Goal: Task Accomplishment & Management: Manage account settings

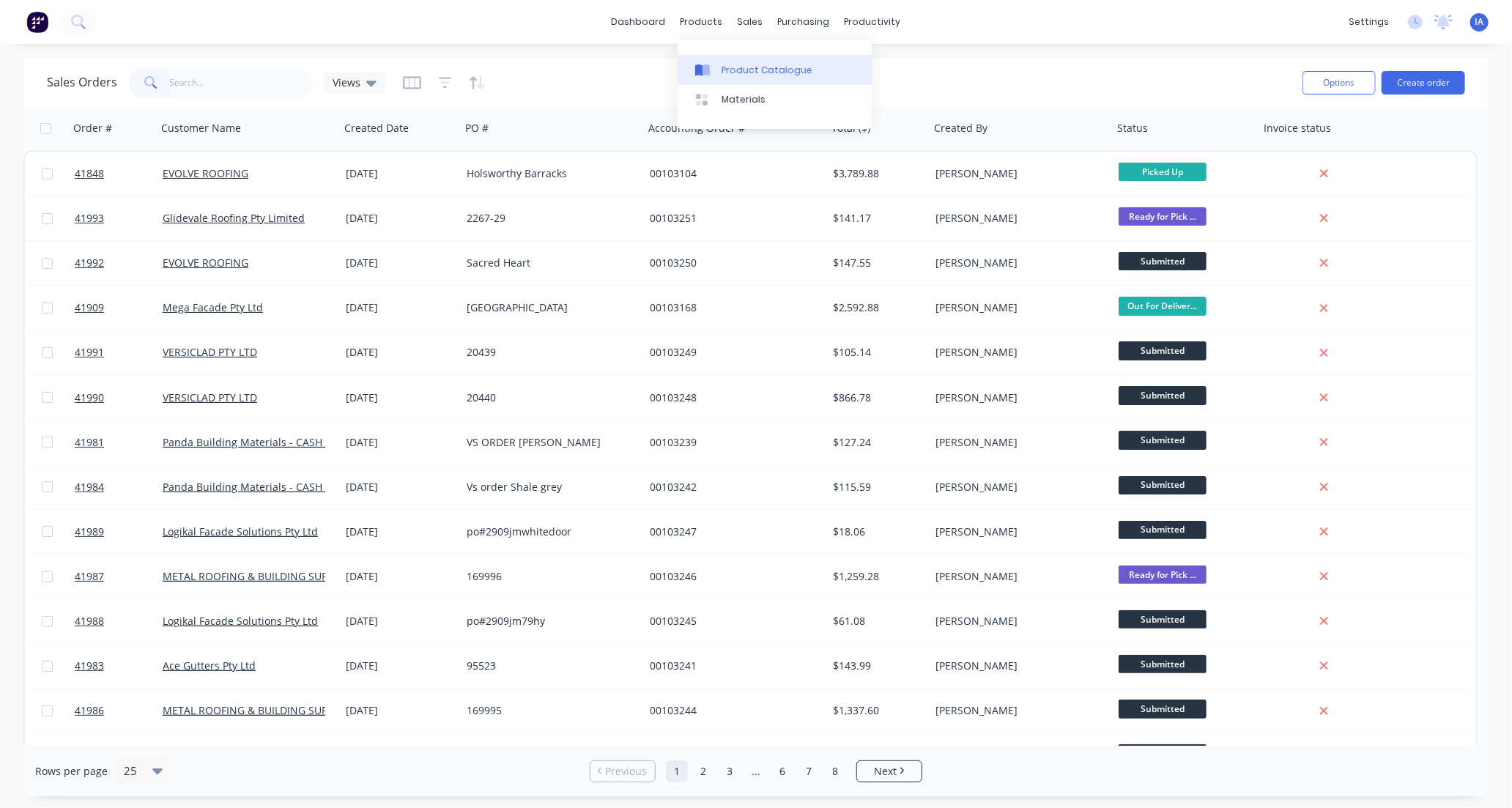
click at [734, 72] on div "Product Catalogue" at bounding box center [766, 70] width 90 height 13
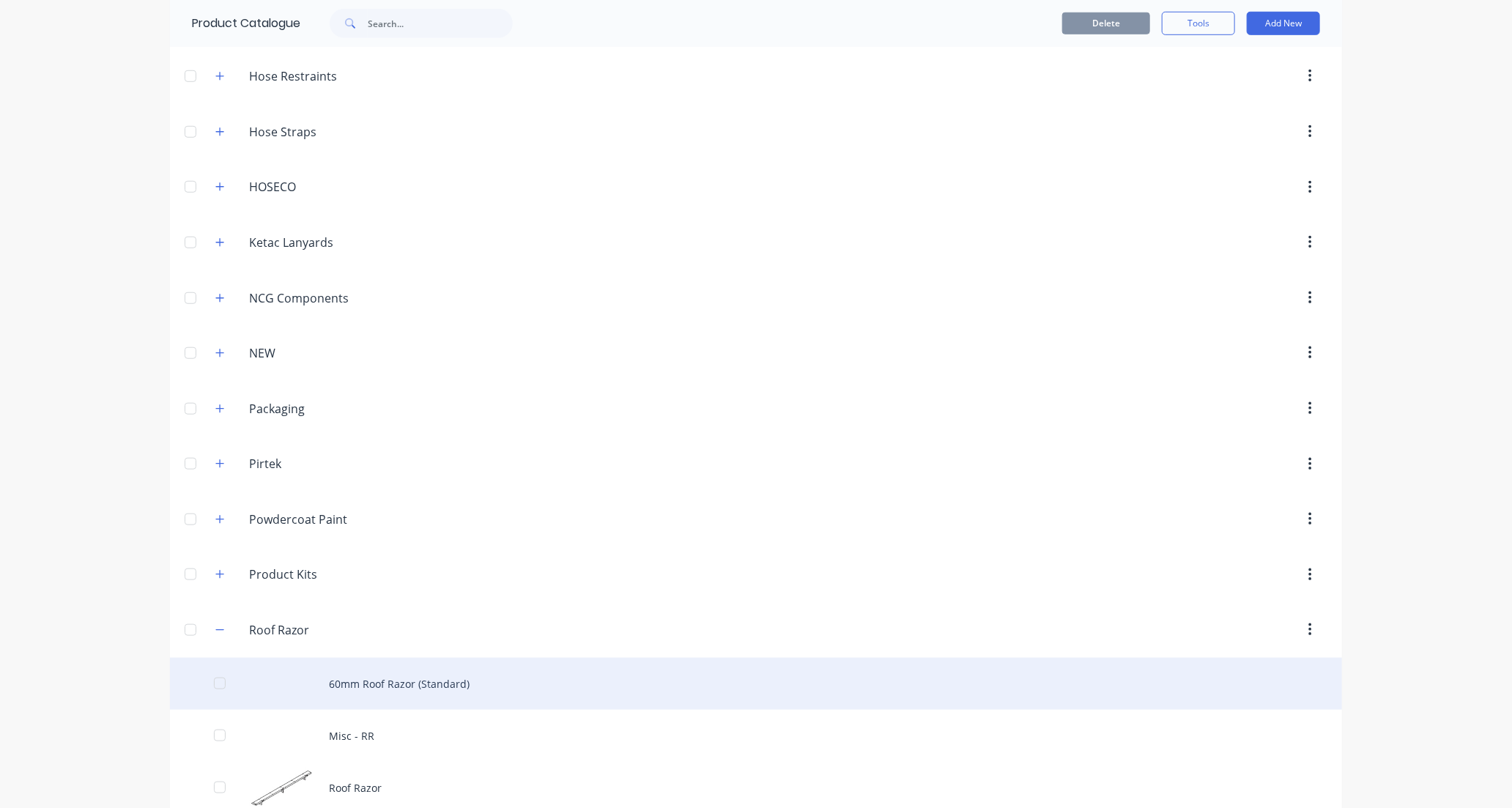
scroll to position [895, 0]
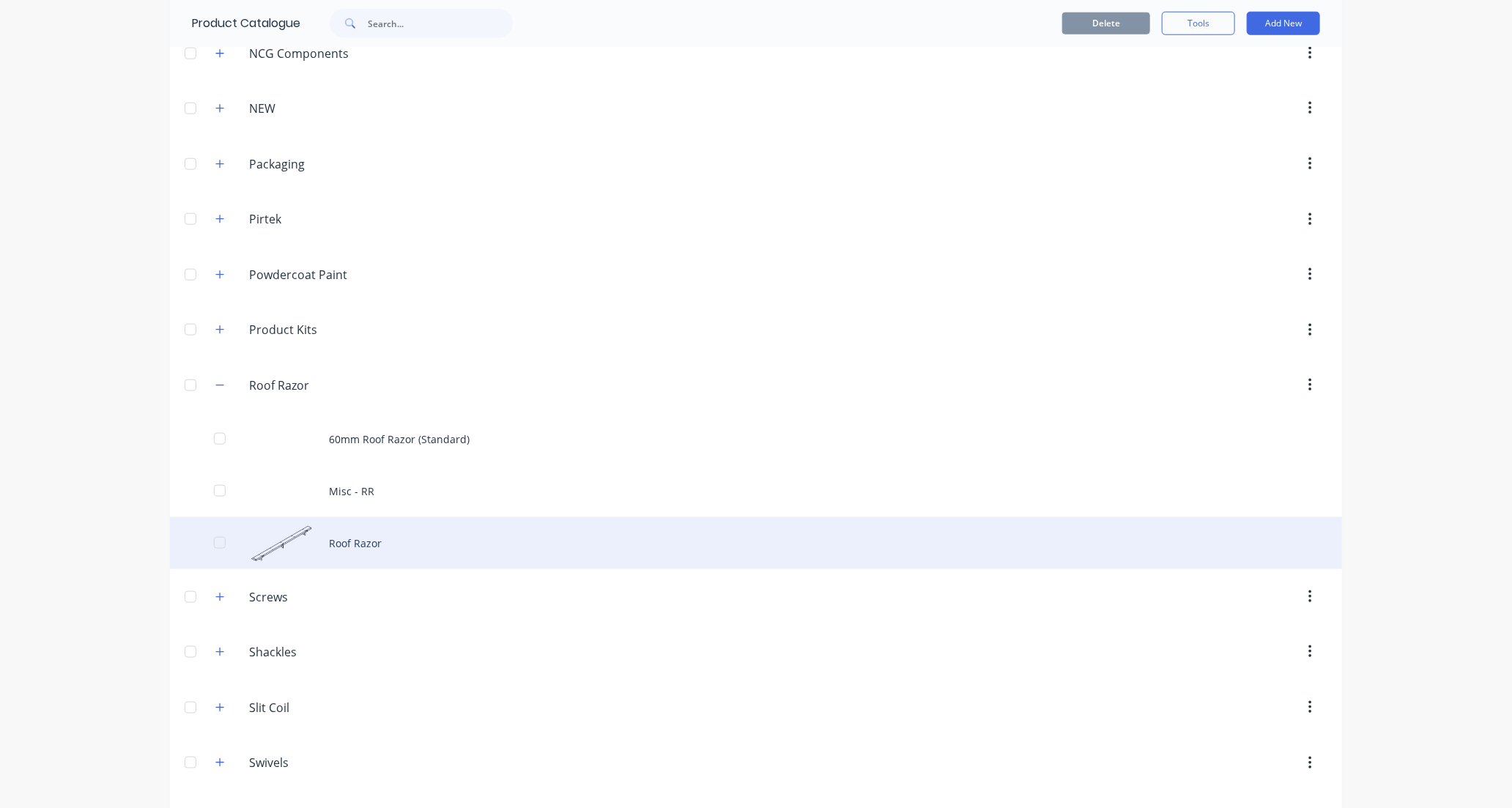
click at [406, 545] on div "Roof Razor" at bounding box center [756, 543] width 1172 height 52
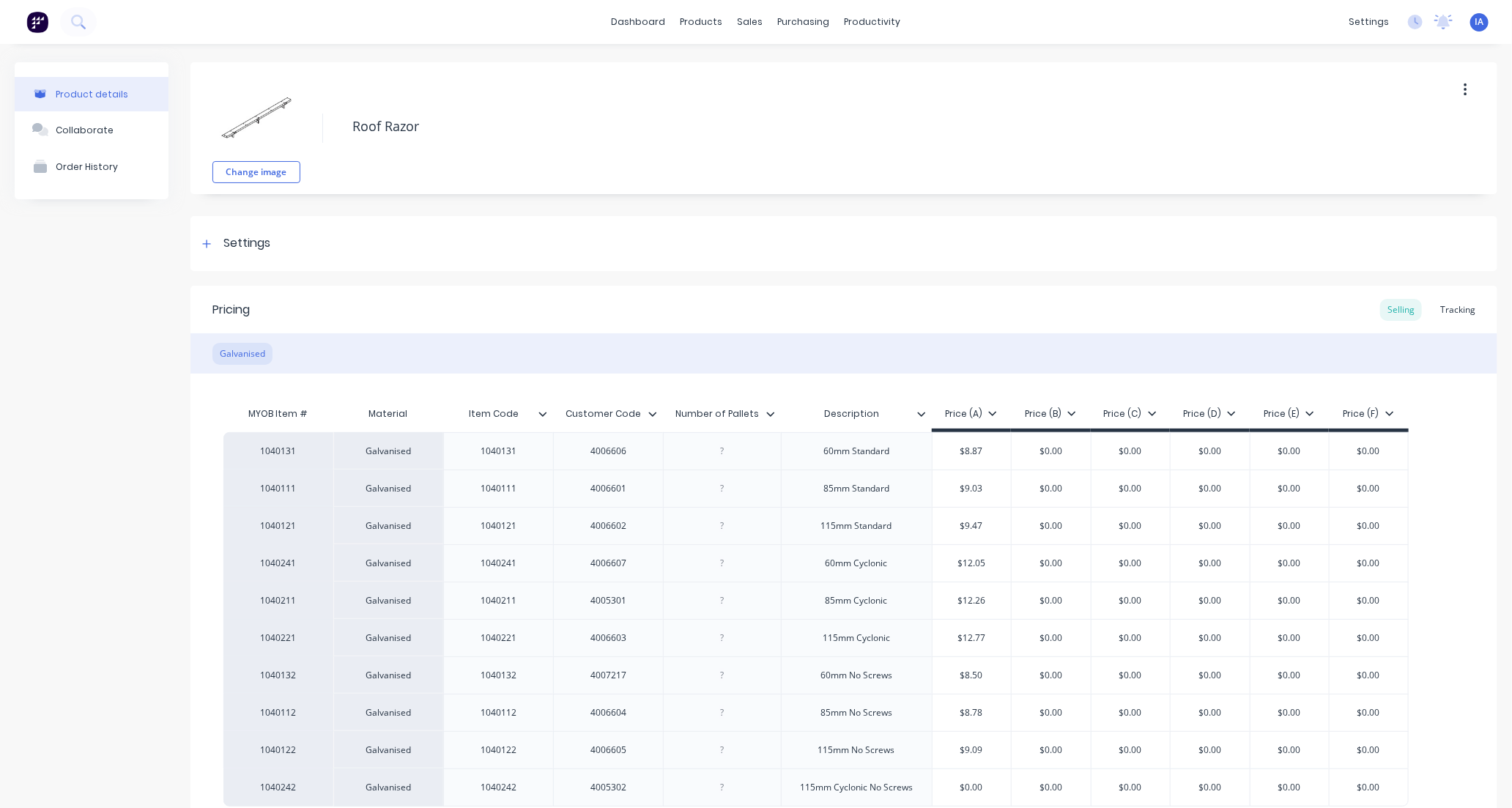
type textarea "x"
click at [1447, 308] on div "Tracking" at bounding box center [1458, 310] width 49 height 22
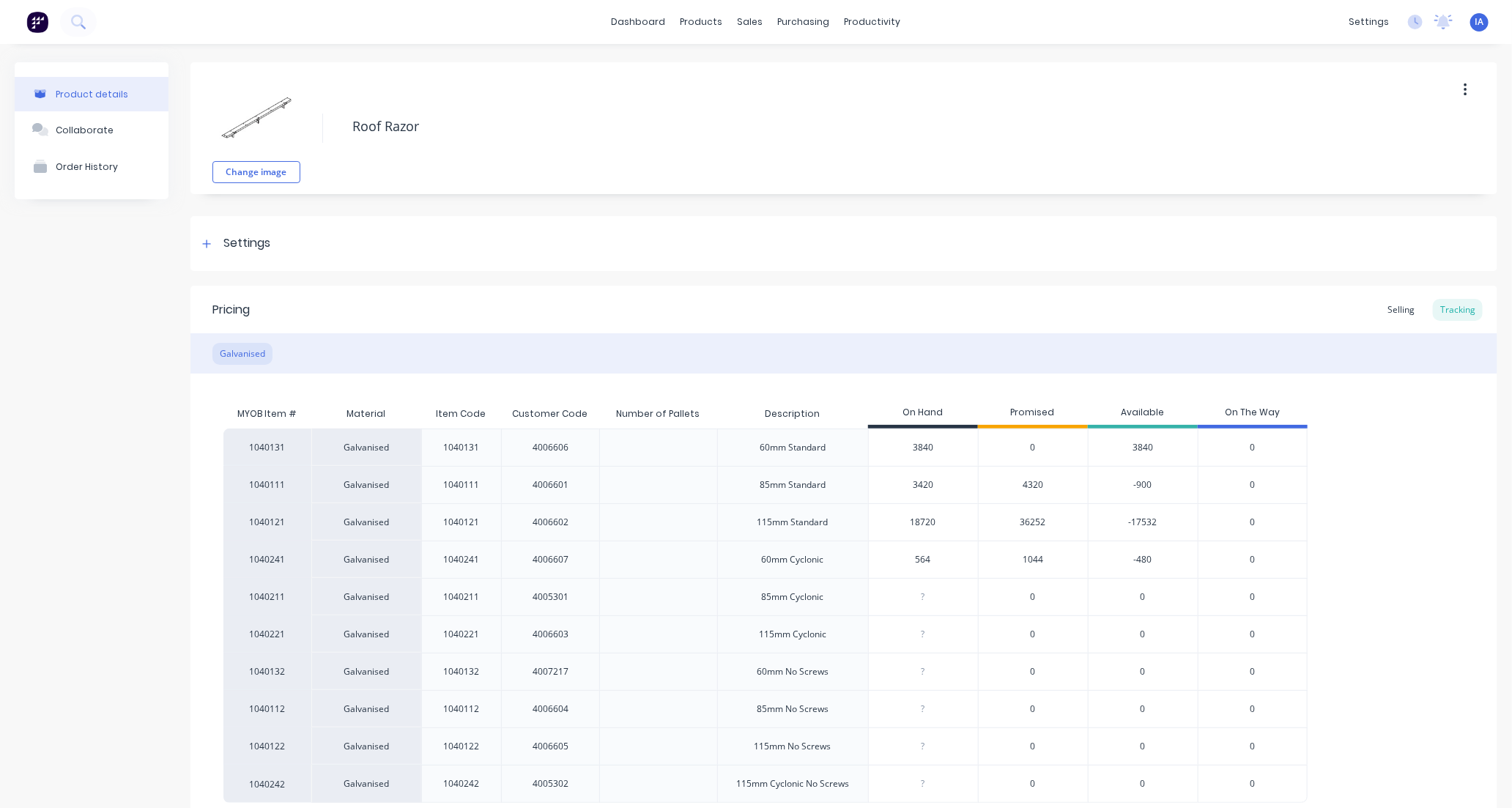
click at [904, 522] on input "18720" at bounding box center [923, 522] width 109 height 13
type input "720"
type textarea "x"
type input "20"
type textarea "x"
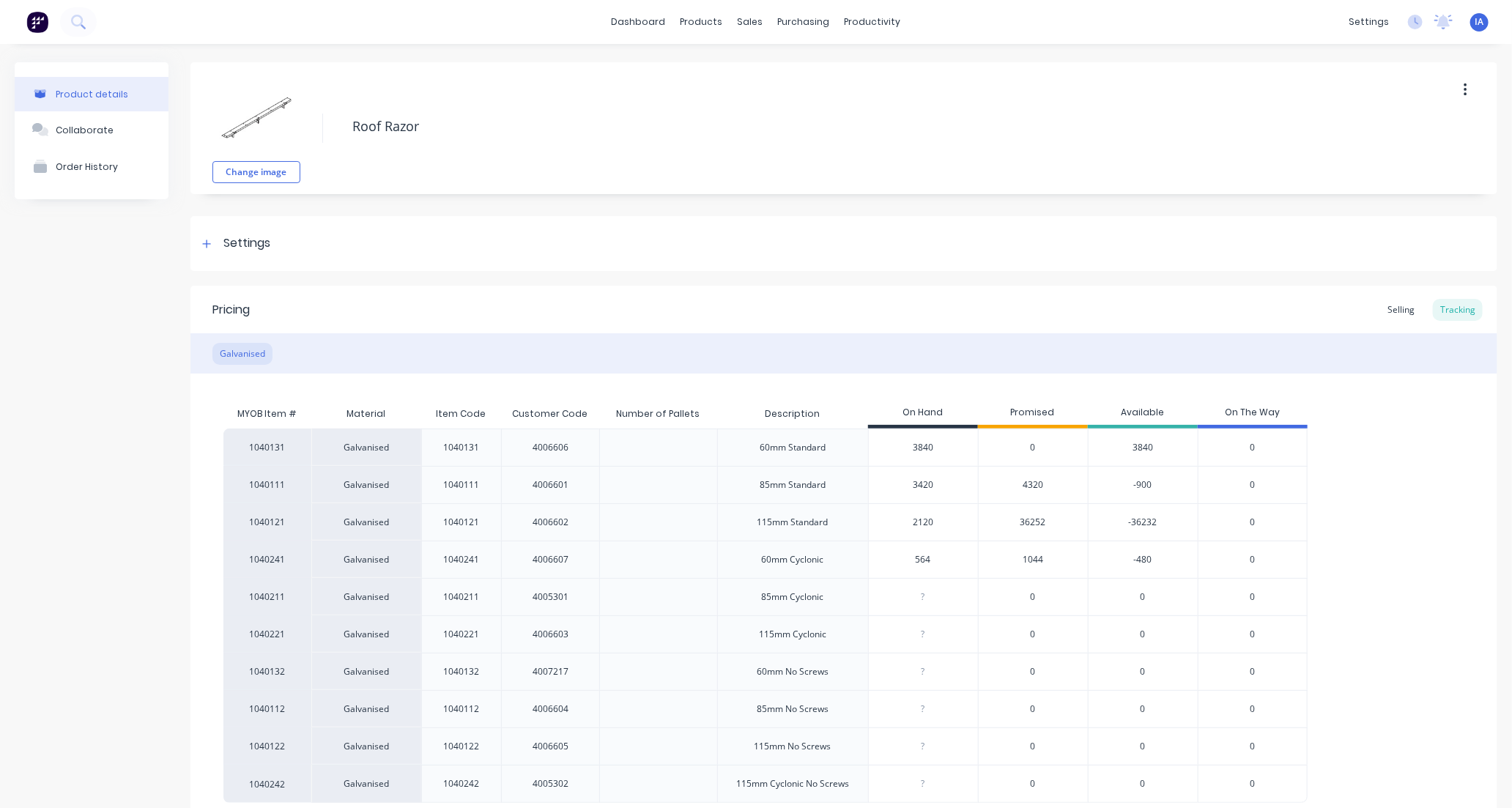
type input "21020"
type textarea "x"
type input "2100"
type textarea "x"
type input "21000"
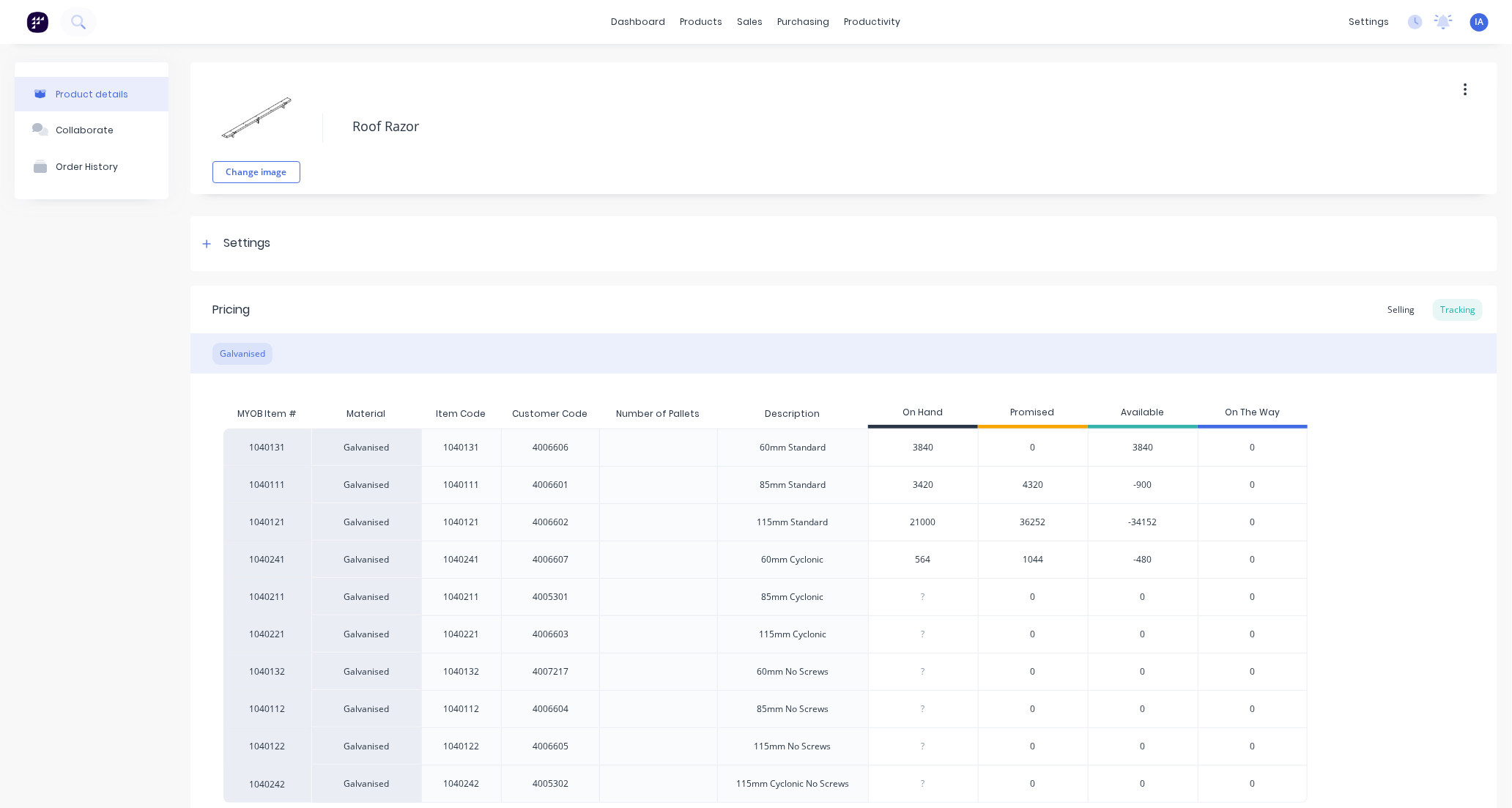
type textarea "x"
type input "21000"
click at [1411, 587] on div "1040131 Galvanised 1040131 4006606 60mm Standard 3840 0 3840 0 1040111 Galvanis…" at bounding box center [844, 615] width 1241 height 374
drag, startPoint x: 921, startPoint y: 486, endPoint x: 974, endPoint y: 492, distance: 53.3
click at [923, 486] on input "3420" at bounding box center [923, 485] width 109 height 13
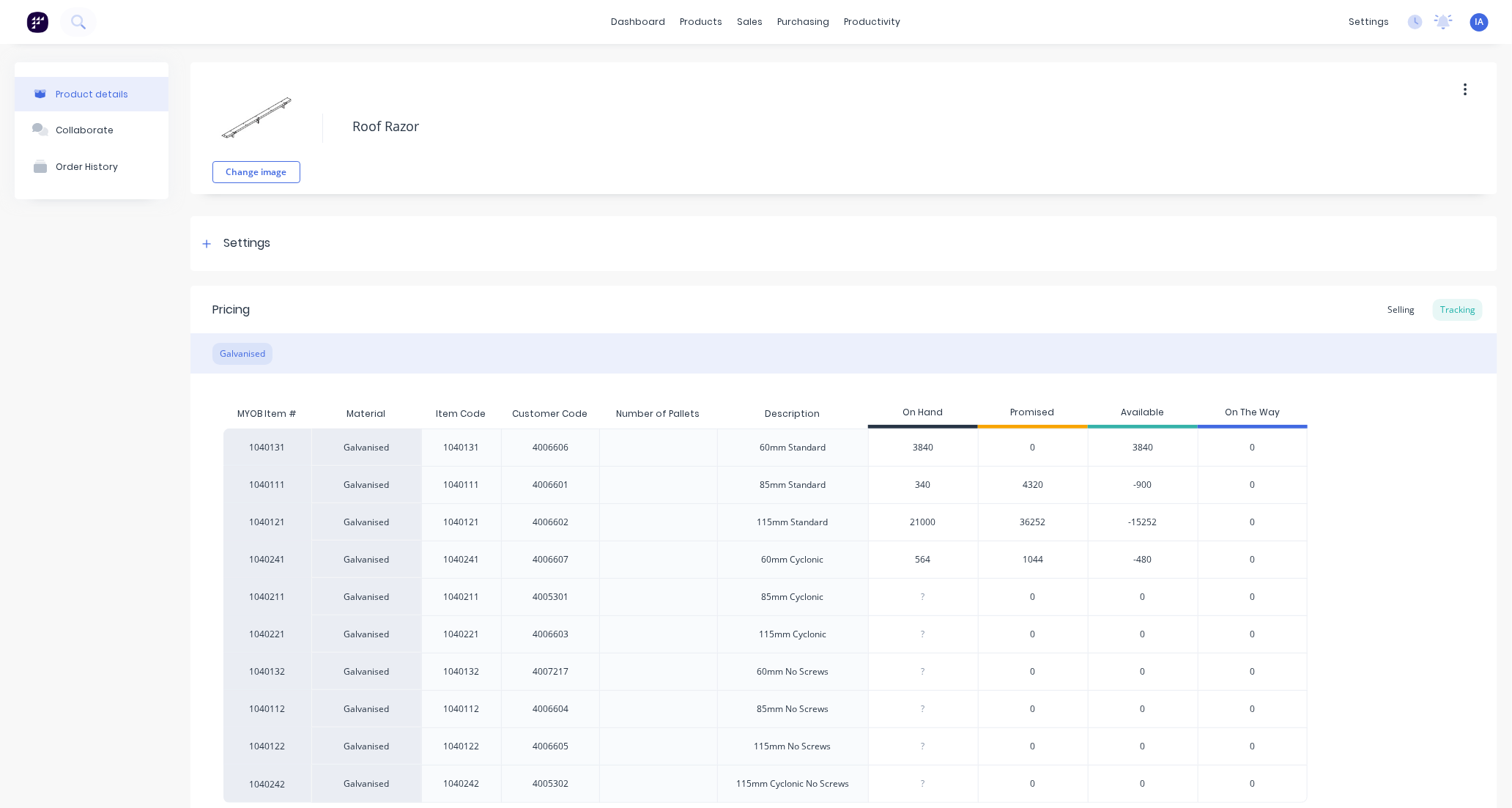
type input "30"
type textarea "x"
type input "3780"
type textarea "x"
type input "3780"
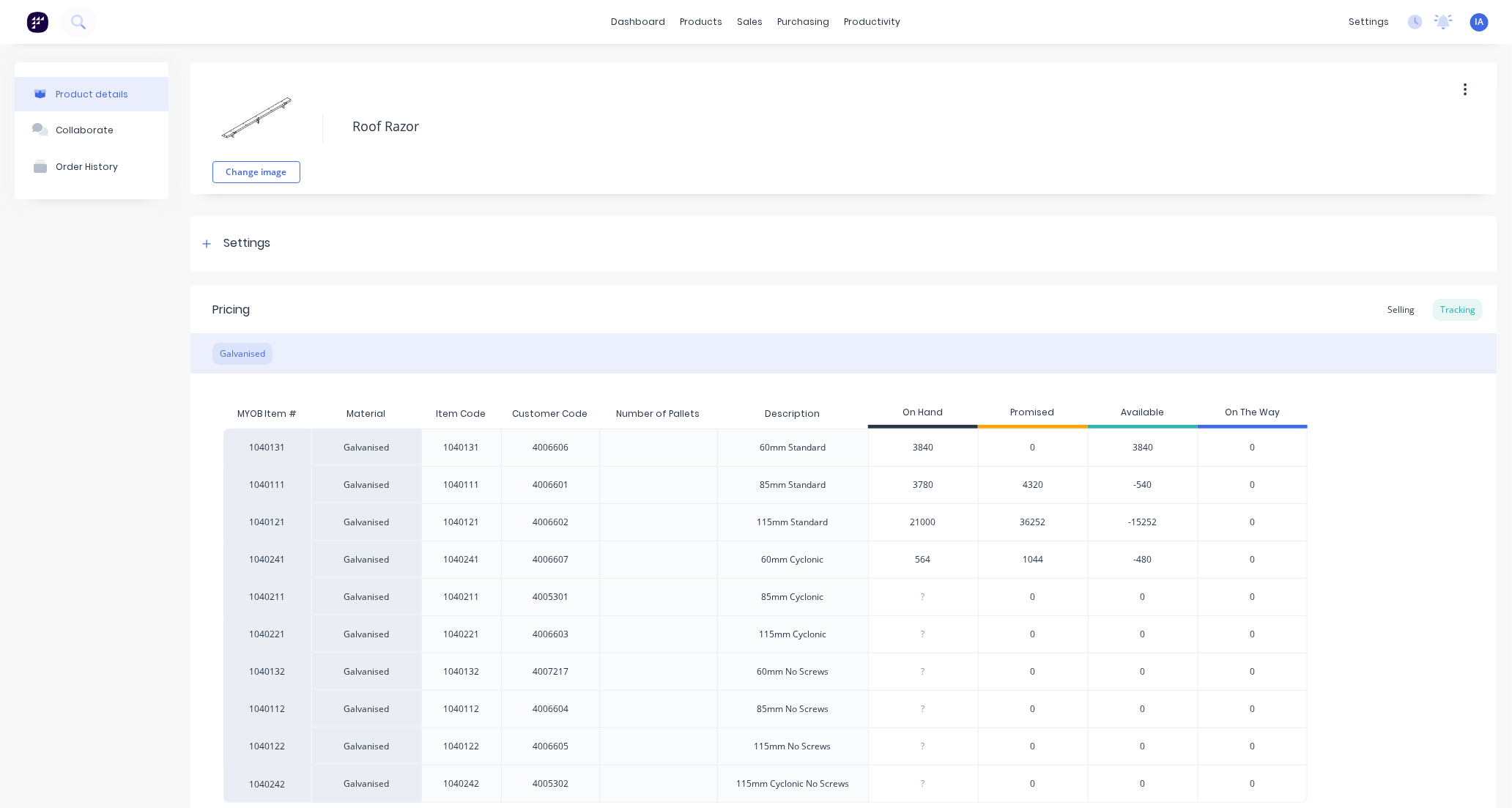
click at [1394, 539] on div "1040131 Galvanised 1040131 4006606 60mm Standard 3840 0 3840 0 1040111 Galvanis…" at bounding box center [844, 615] width 1241 height 374
click at [1389, 549] on div "1040131 Galvanised 1040131 4006606 60mm Standard 3840 0 3840 0 1040111 Galvanis…" at bounding box center [844, 615] width 1241 height 374
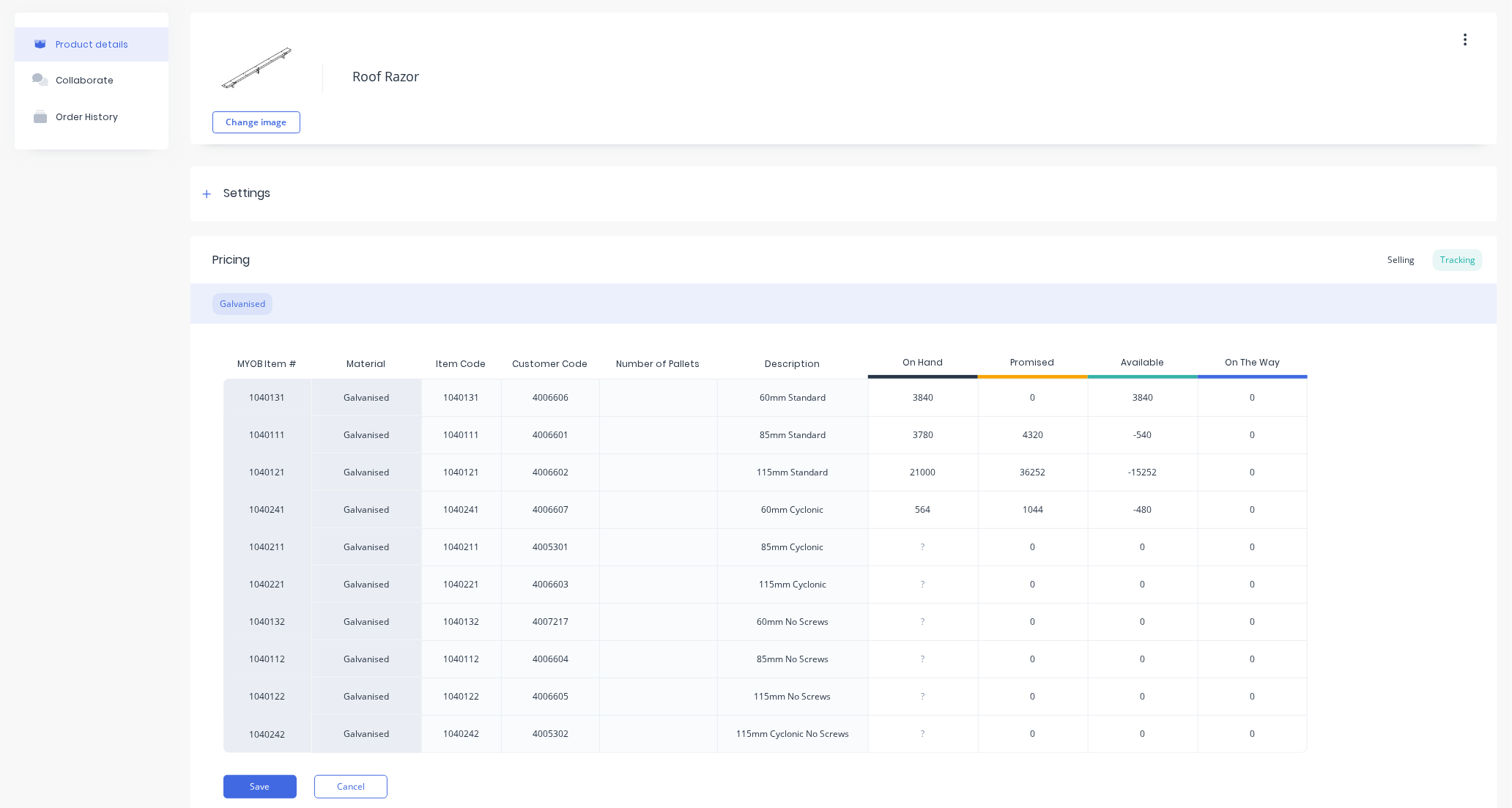
scroll to position [103, 0]
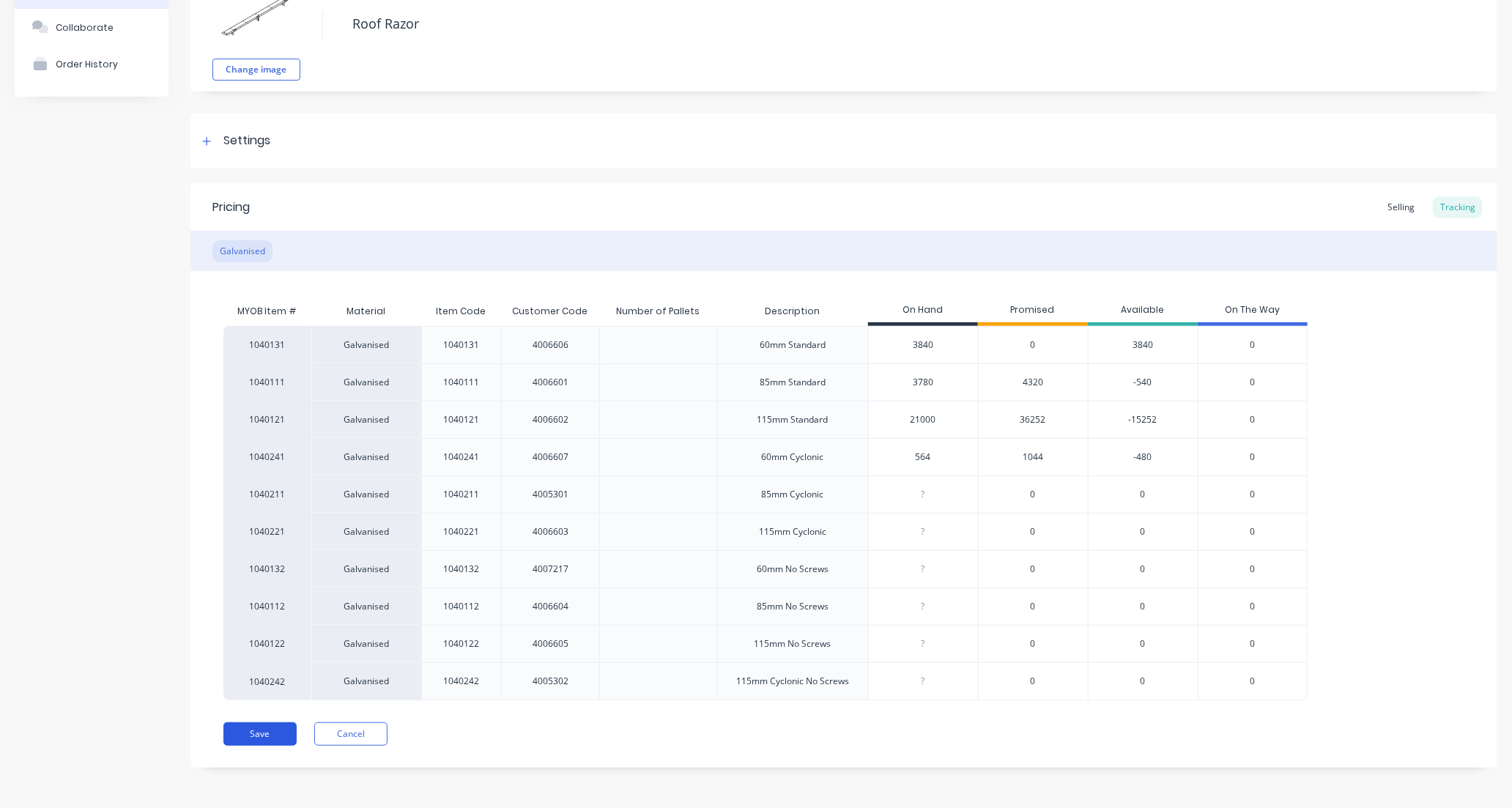
click at [236, 727] on button "Save" at bounding box center [260, 733] width 73 height 23
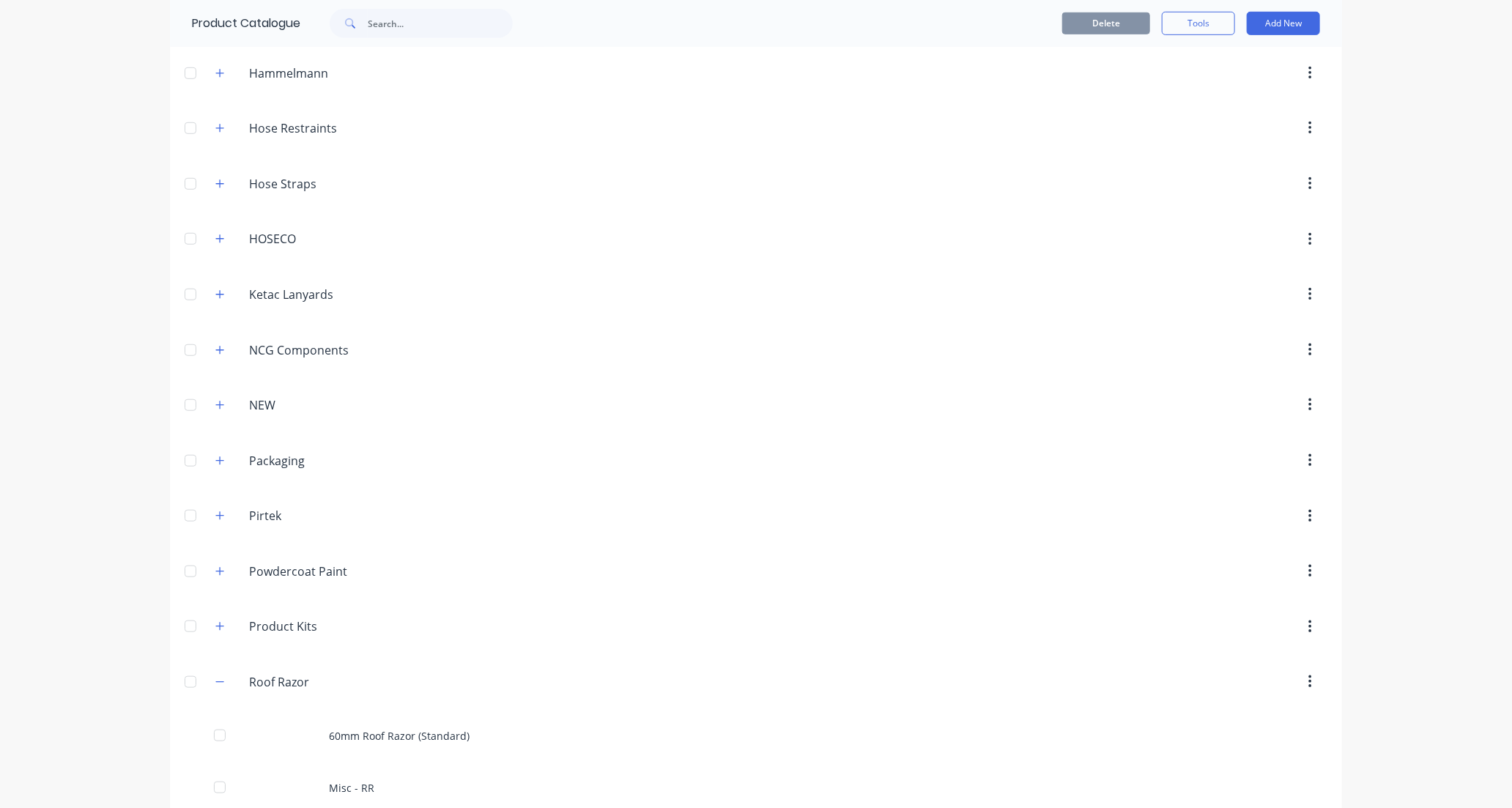
scroll to position [814, 0]
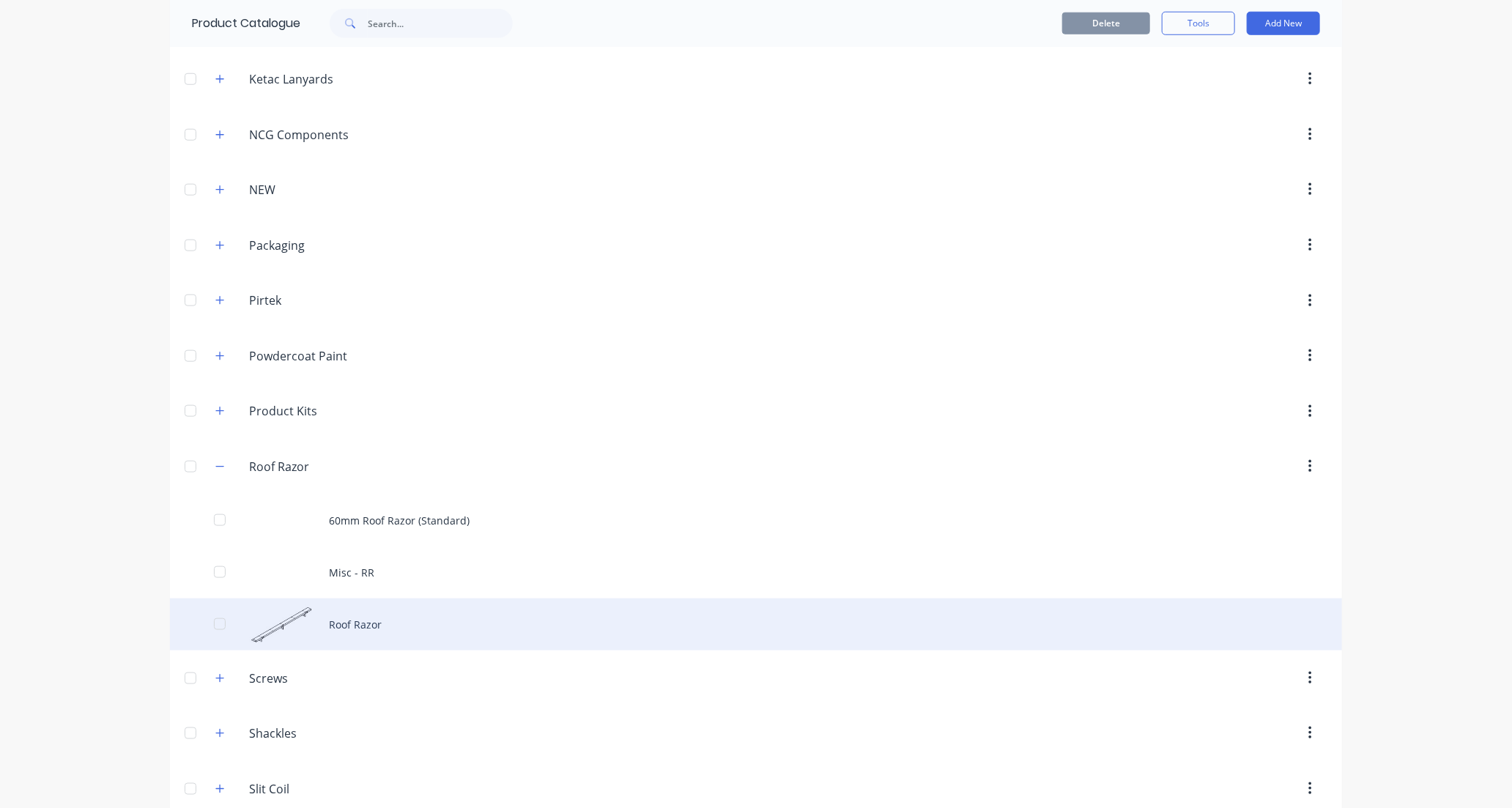
click at [498, 627] on div "Roof Razor" at bounding box center [756, 625] width 1172 height 52
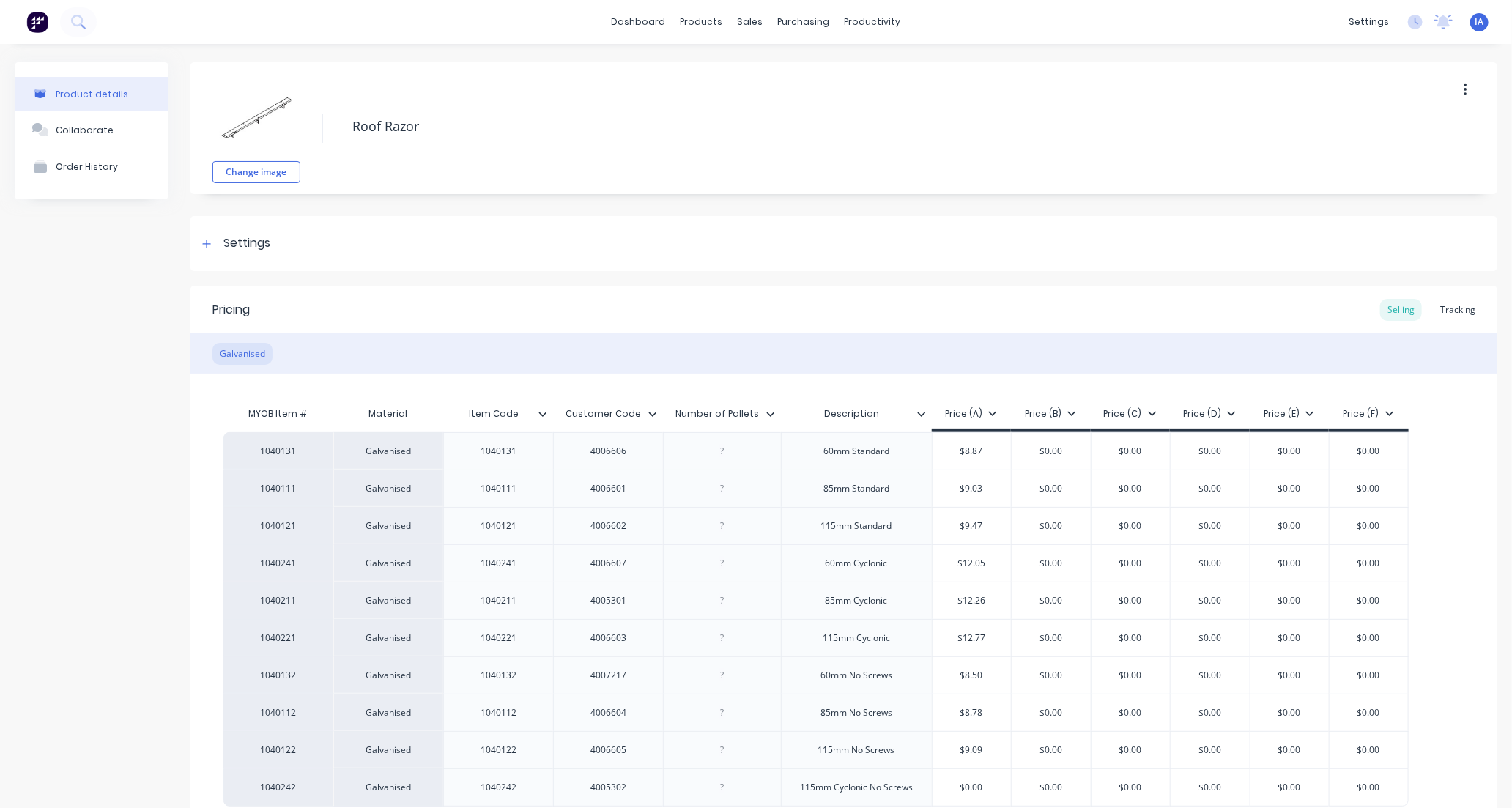
type textarea "x"
click at [1448, 311] on div "Tracking" at bounding box center [1458, 310] width 49 height 22
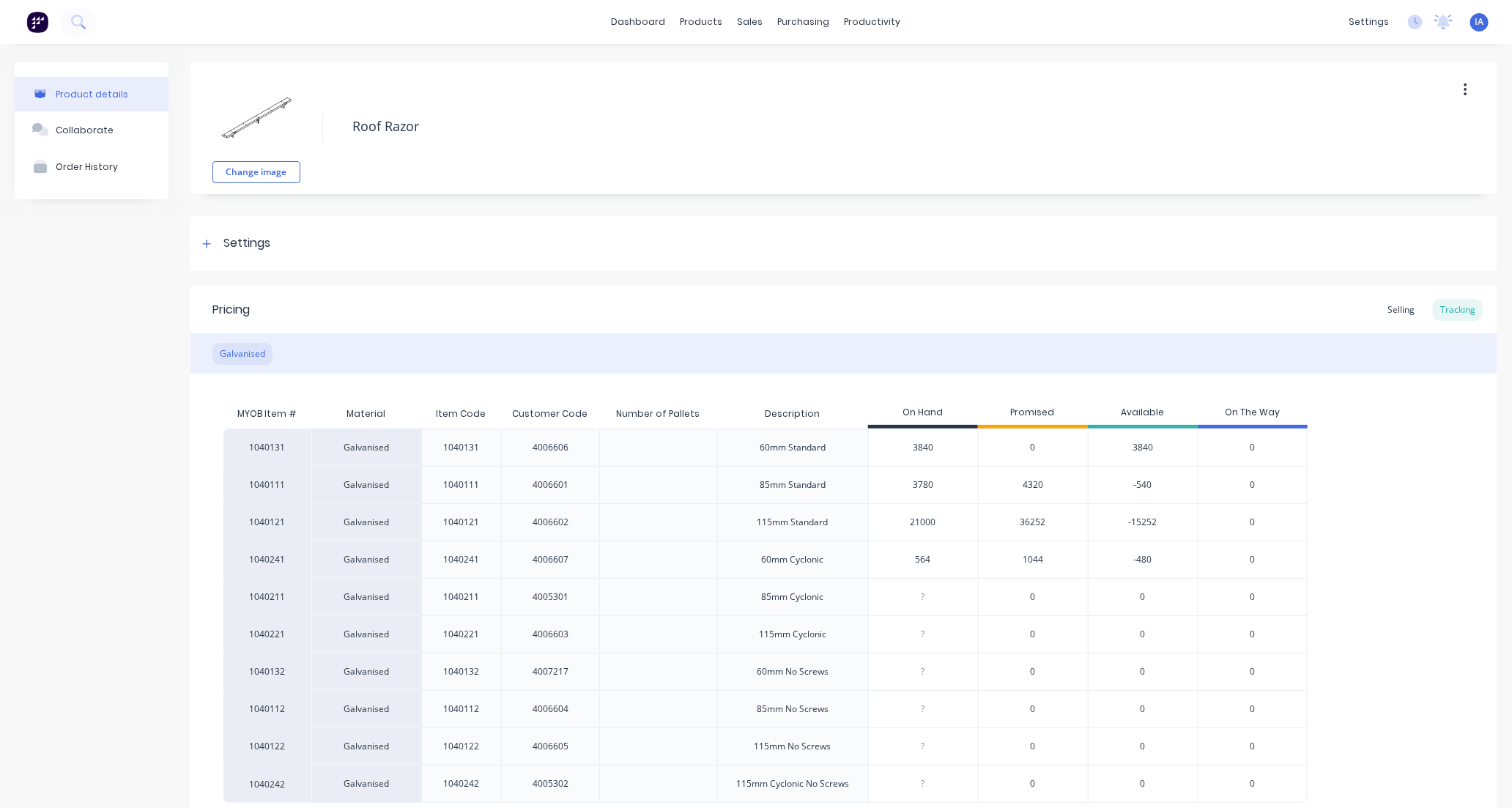
click at [923, 522] on input "21000" at bounding box center [923, 522] width 109 height 13
type input "210"
type textarea "x"
type input "21"
type textarea "x"
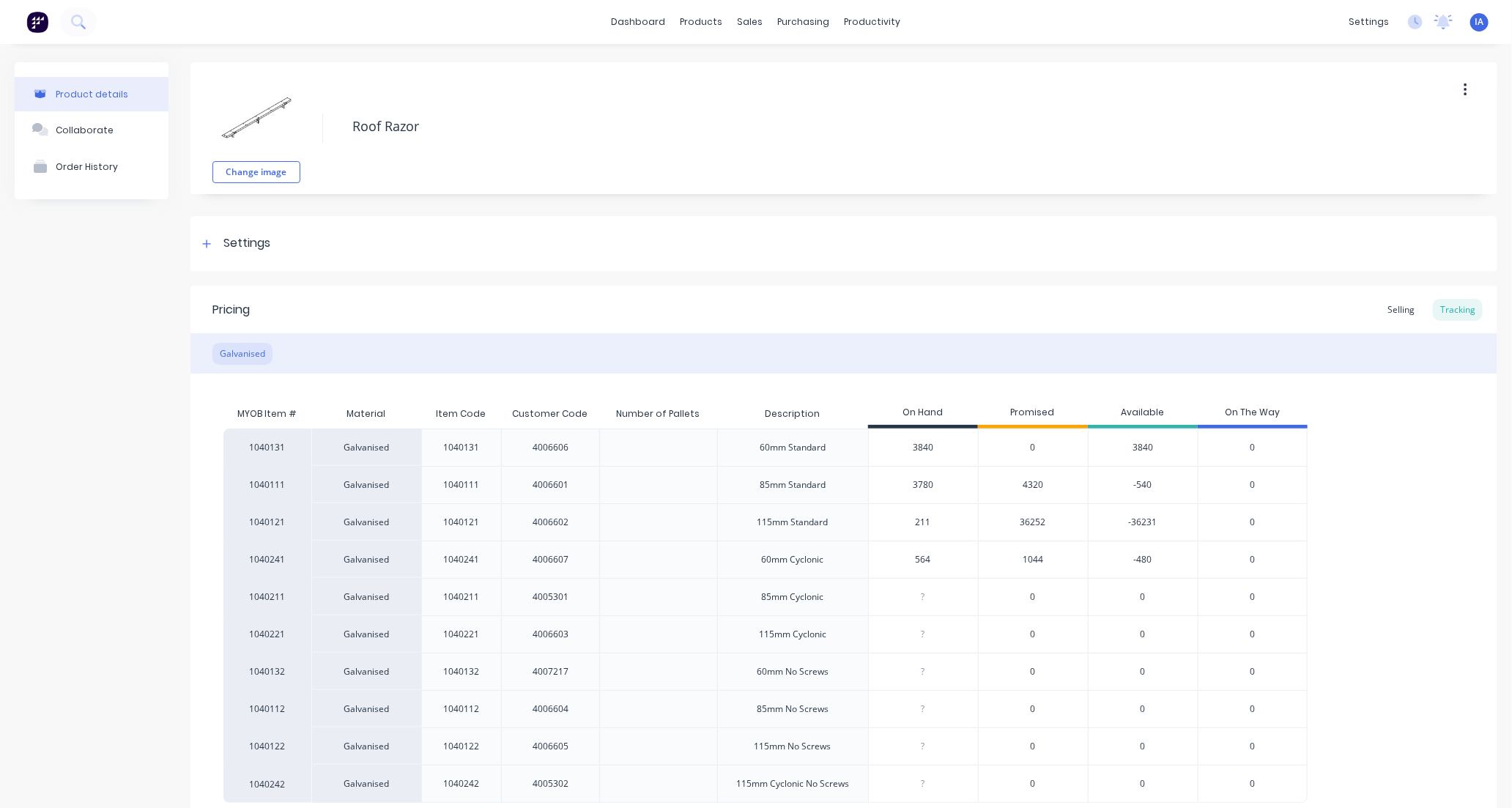
type input "2113"
type textarea "x"
type input "21132"
type textarea "x"
type input "21132"
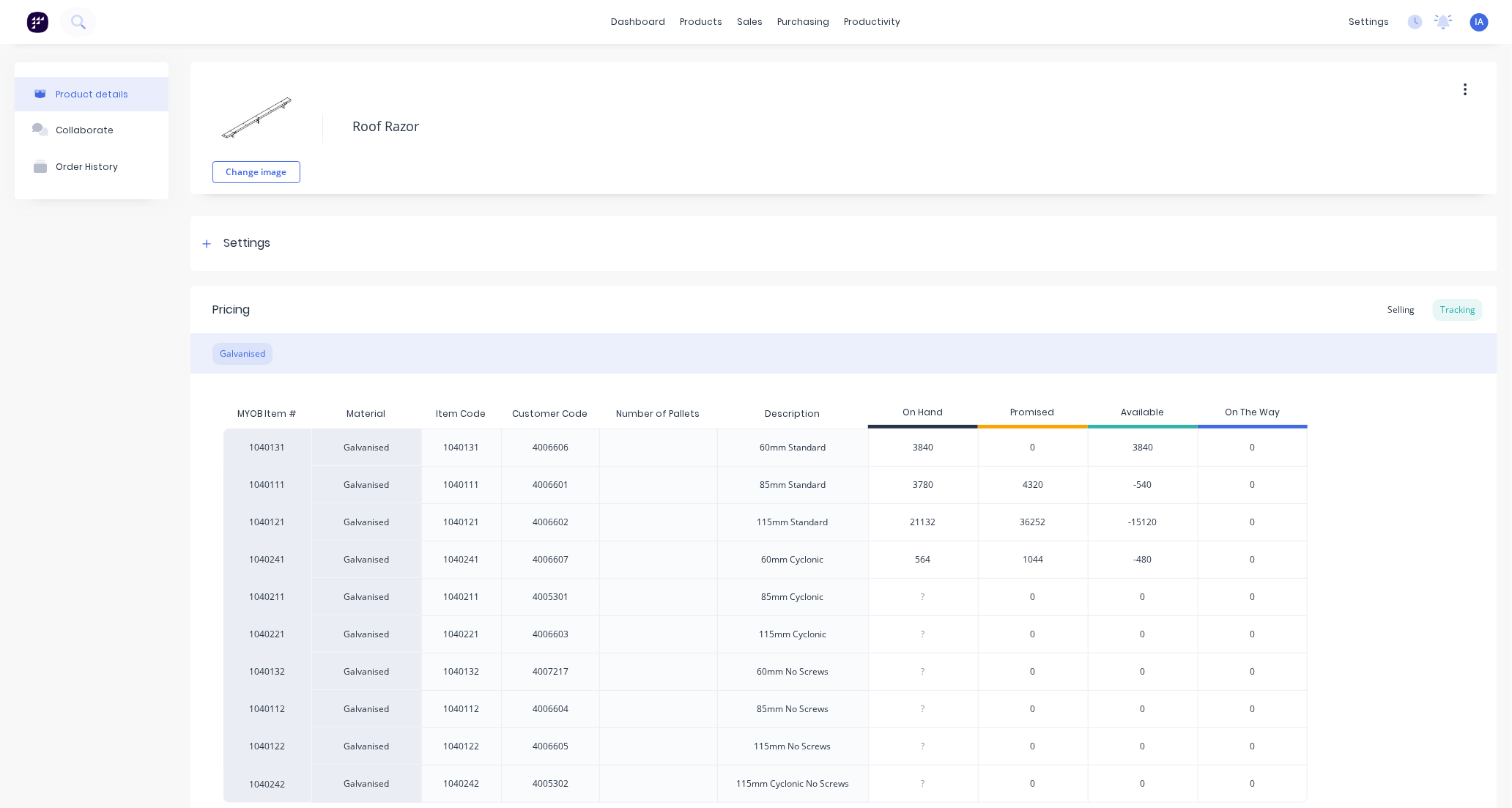
click at [1358, 514] on div "1040131 Galvanised 1040131 4006606 60mm Standard 3840 0 3840 0 1040111 Galvanis…" at bounding box center [844, 615] width 1241 height 374
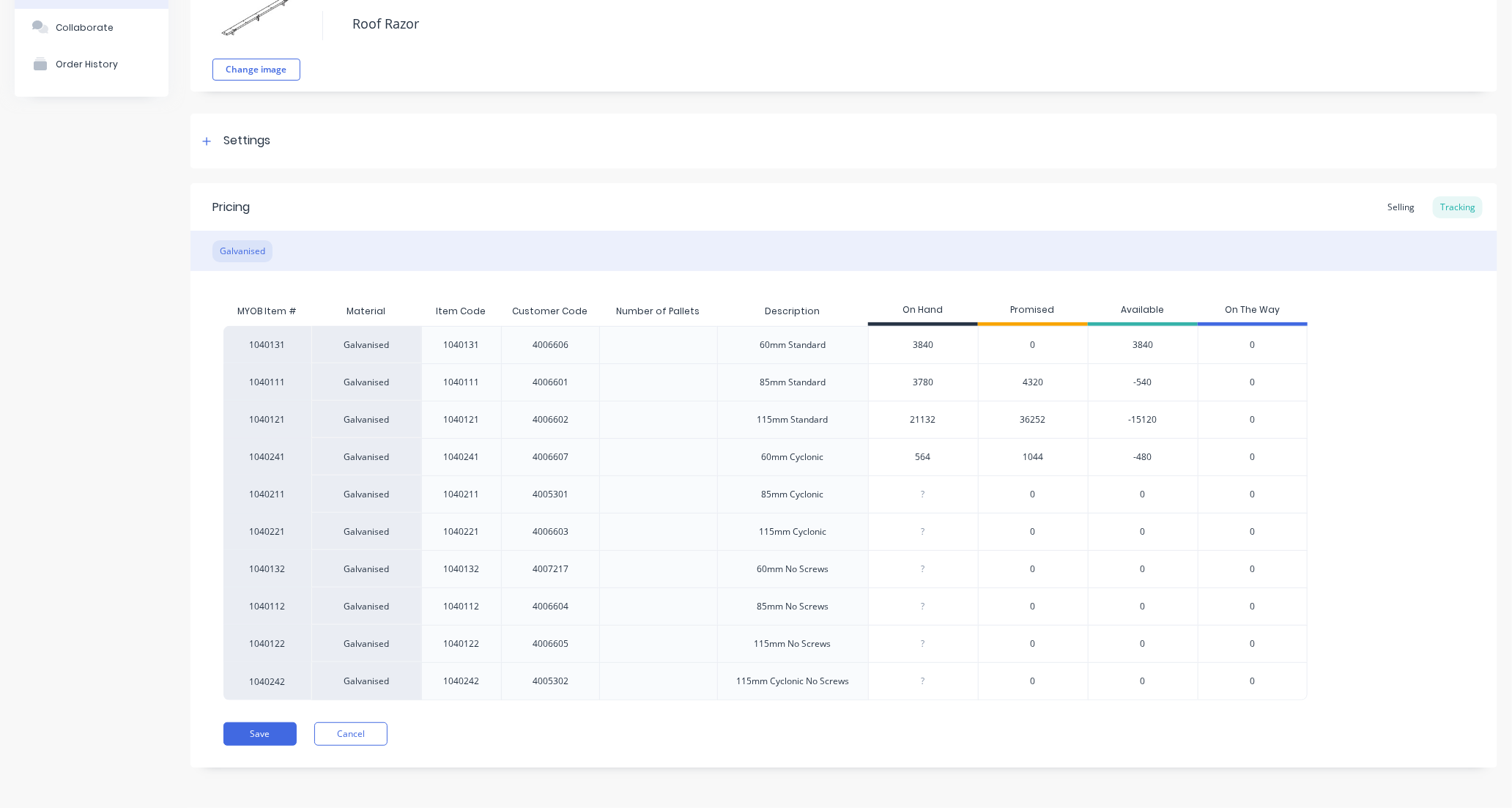
scroll to position [103, 0]
click at [269, 740] on button "Save" at bounding box center [260, 733] width 73 height 23
type textarea "x"
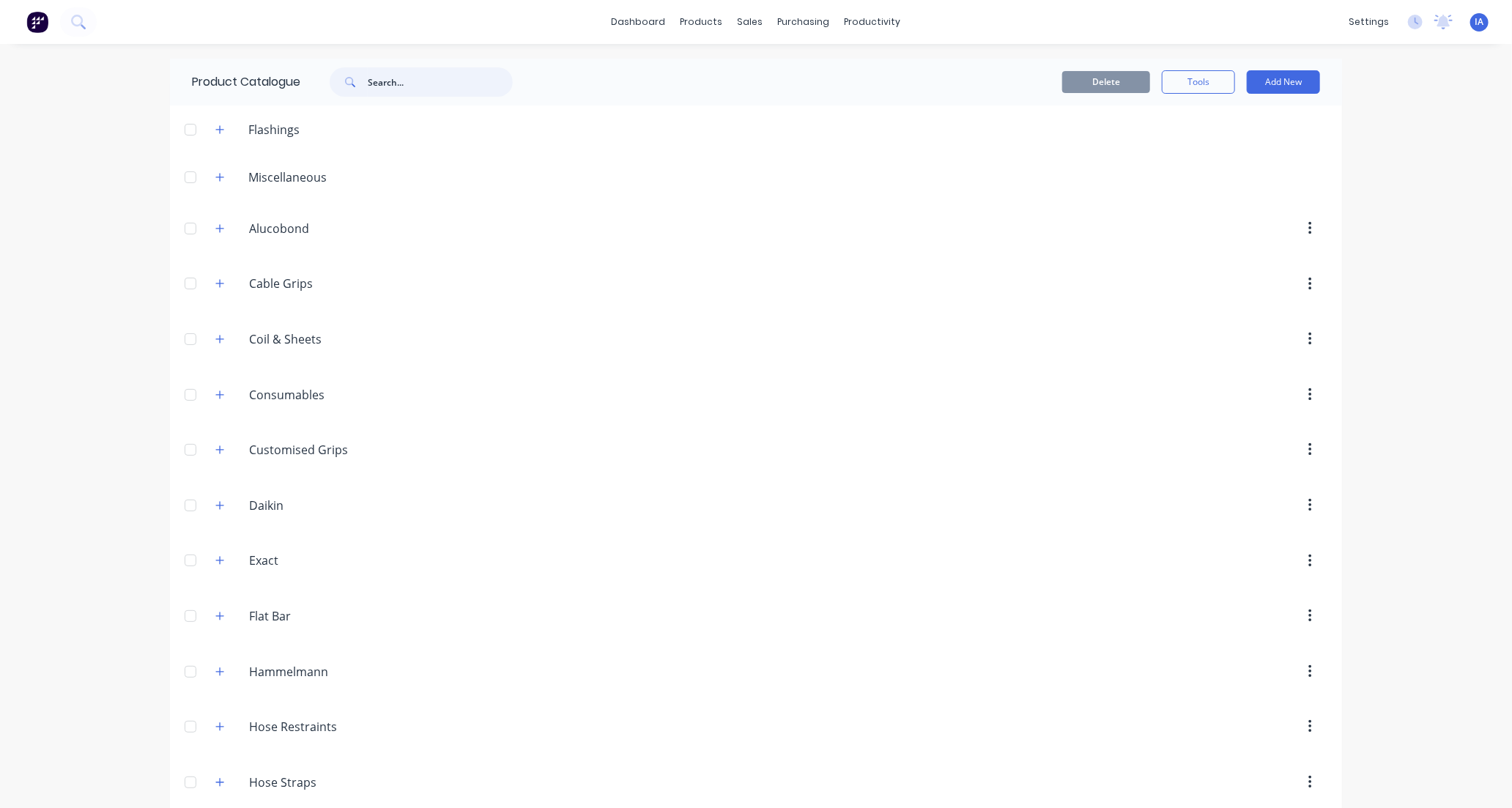
click at [427, 81] on input "text" at bounding box center [440, 81] width 145 height 29
type input "4"
click at [901, 67] on div "Workflow" at bounding box center [898, 70] width 44 height 13
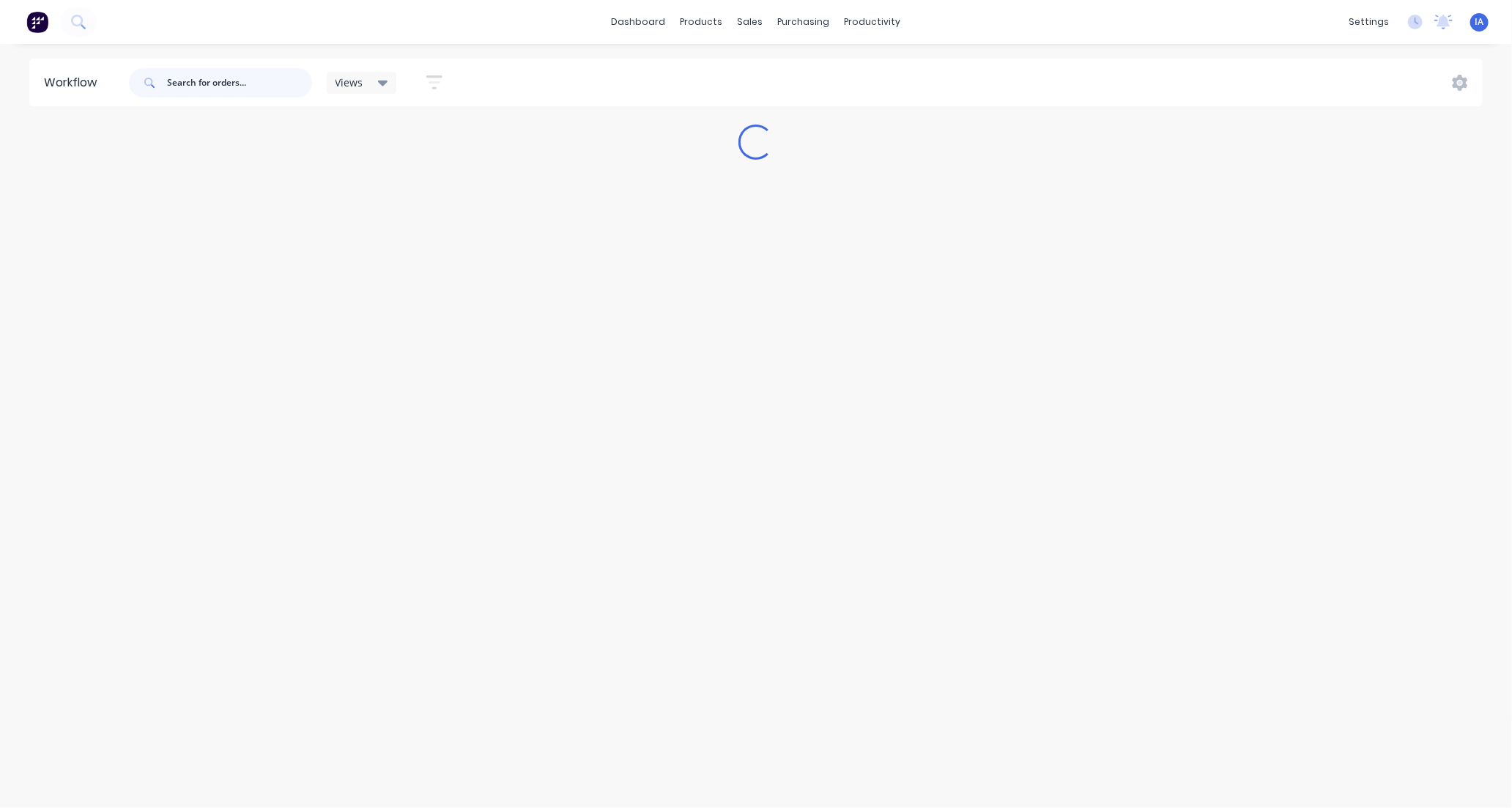
click at [210, 80] on input "text" at bounding box center [239, 82] width 145 height 29
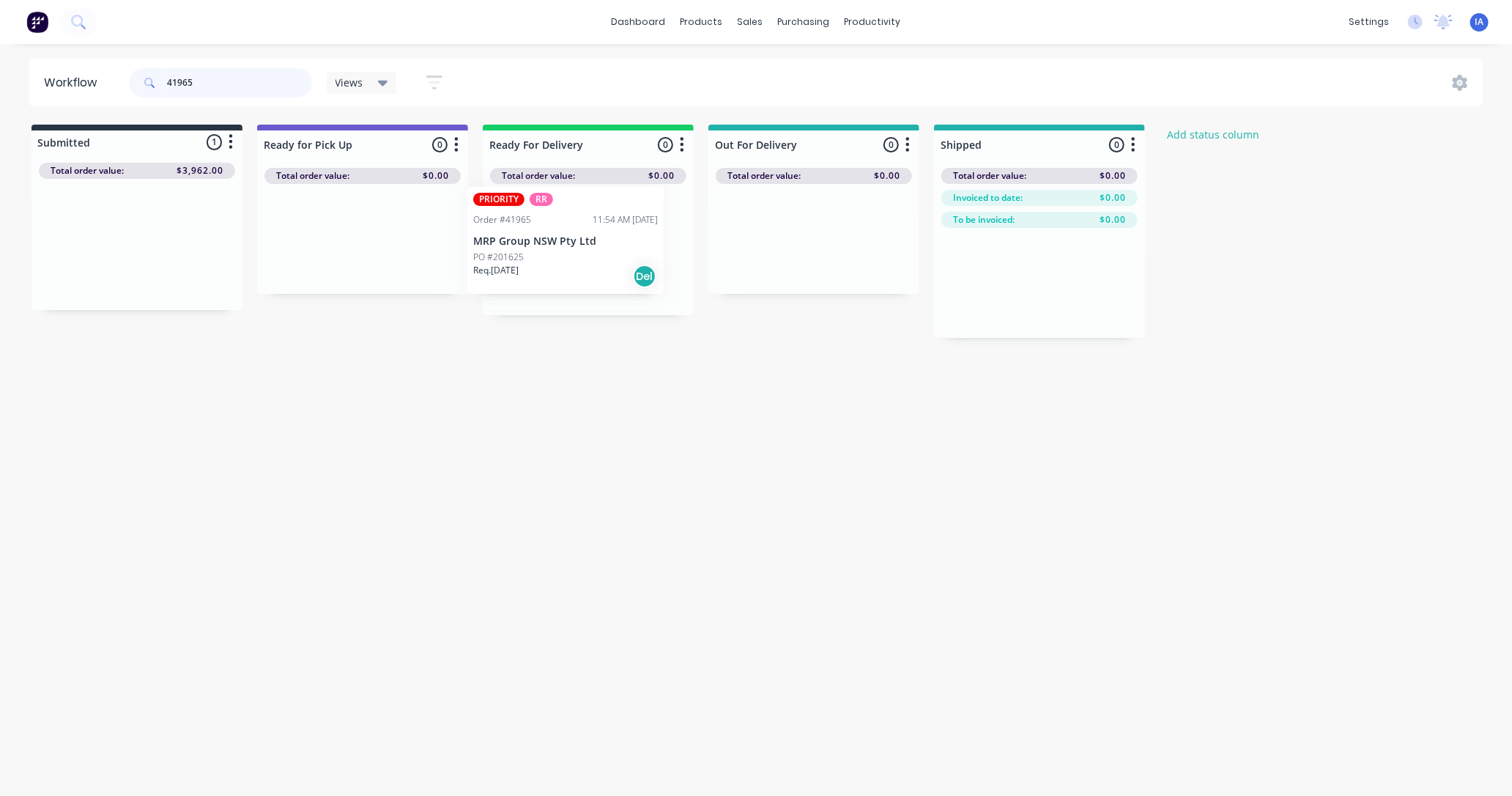
drag, startPoint x: 157, startPoint y: 283, endPoint x: 590, endPoint y: 280, distance: 433.0
click at [590, 280] on div "Submitted 1 Status colour #273444 hex #273444 Save Cancel Summaries Total order…" at bounding box center [786, 231] width 1593 height 213
type input "4"
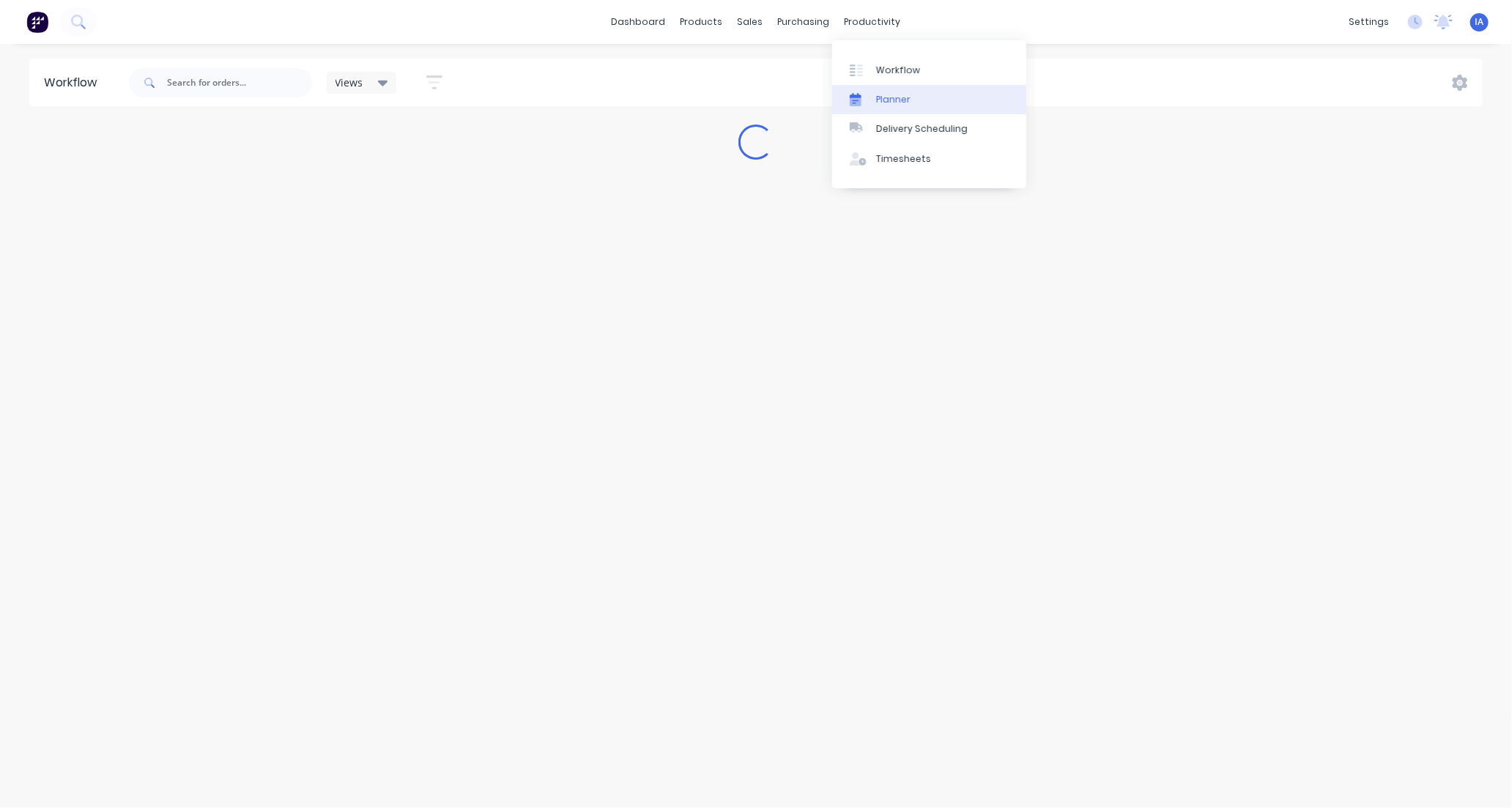
click at [901, 100] on div "Planner" at bounding box center [893, 100] width 34 height 13
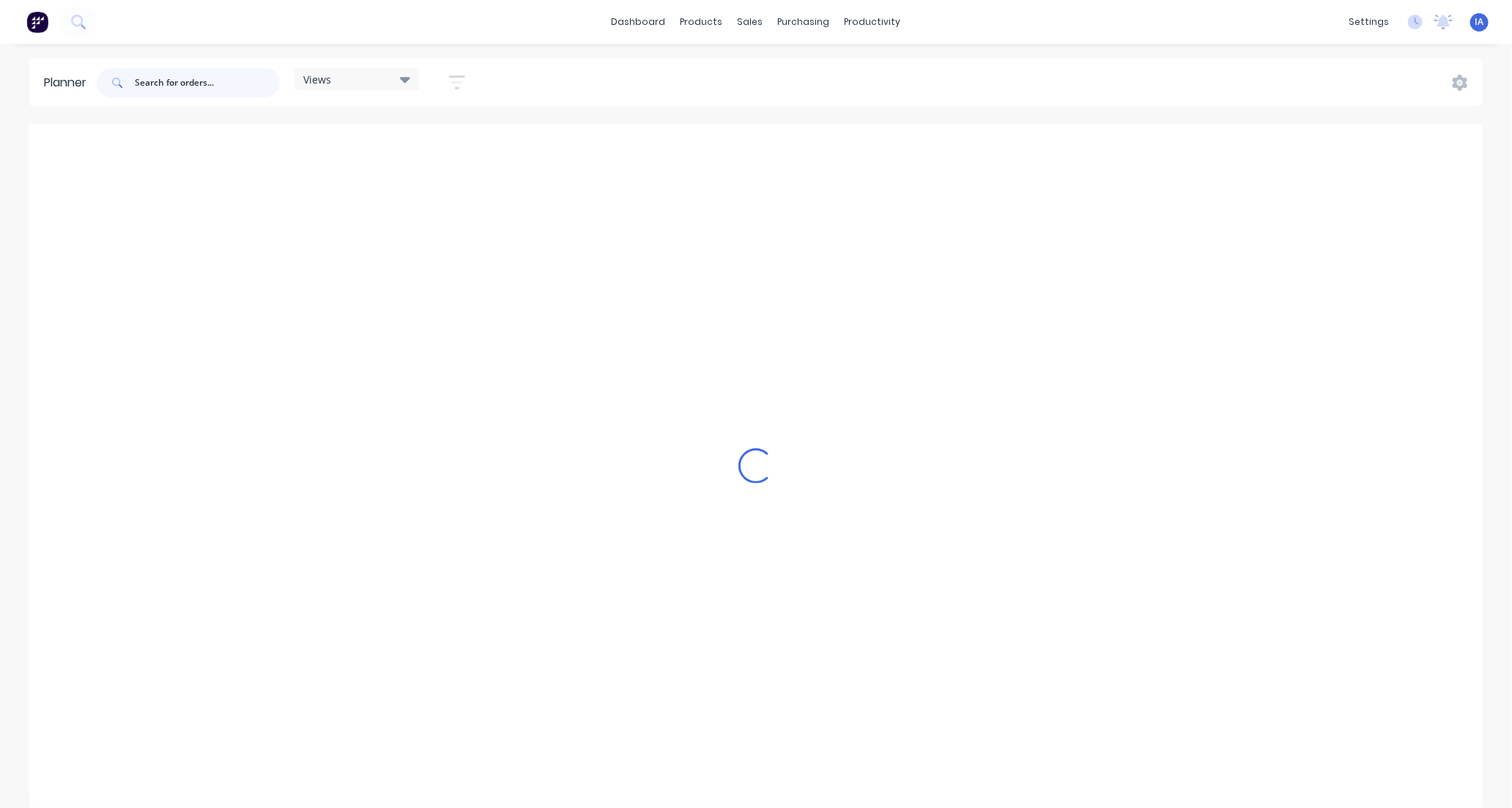
click at [202, 85] on input "text" at bounding box center [207, 82] width 145 height 29
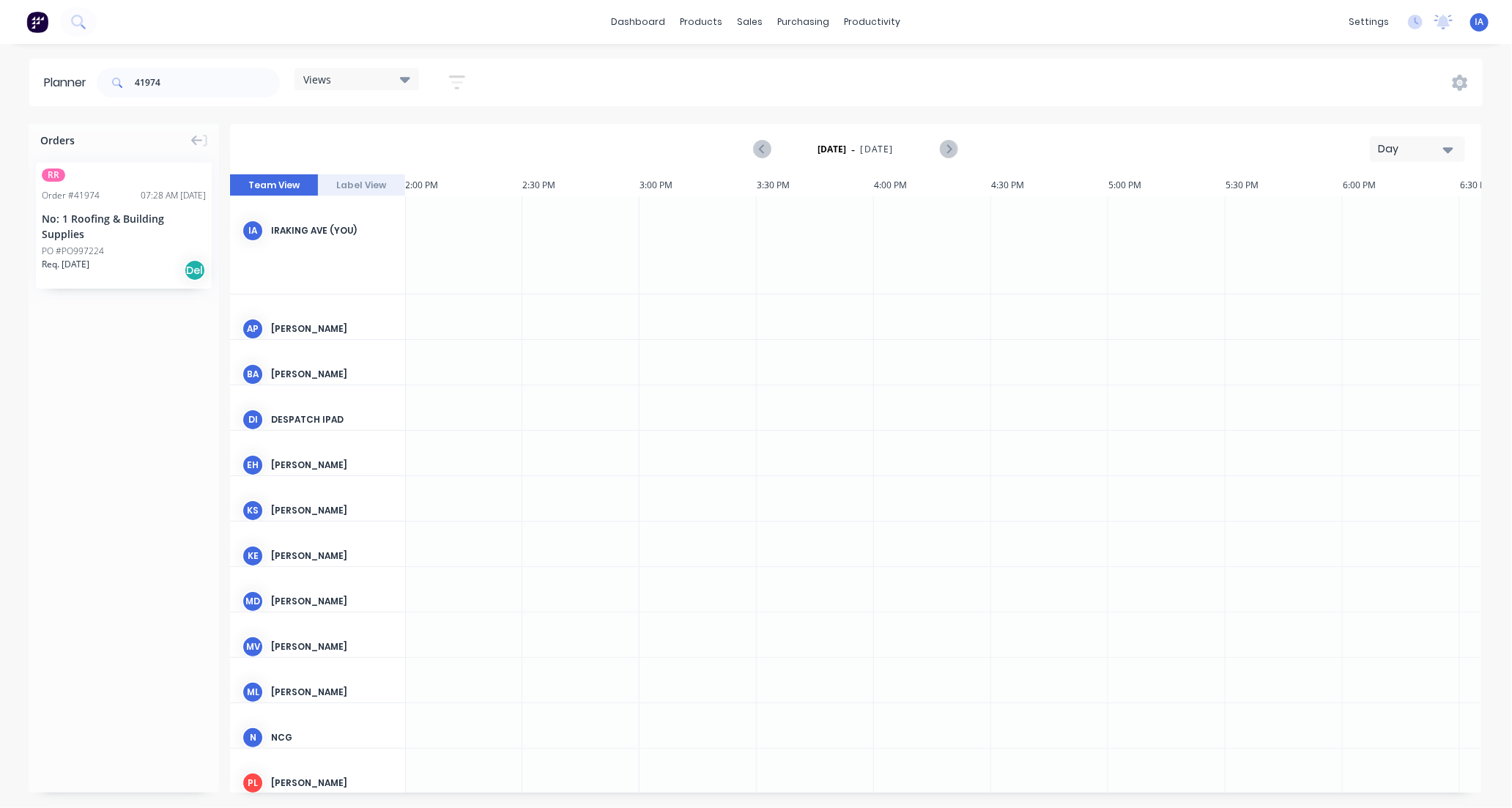
click at [1455, 149] on button "Day" at bounding box center [1417, 149] width 95 height 26
click at [1395, 214] on div "Week" at bounding box center [1391, 217] width 145 height 29
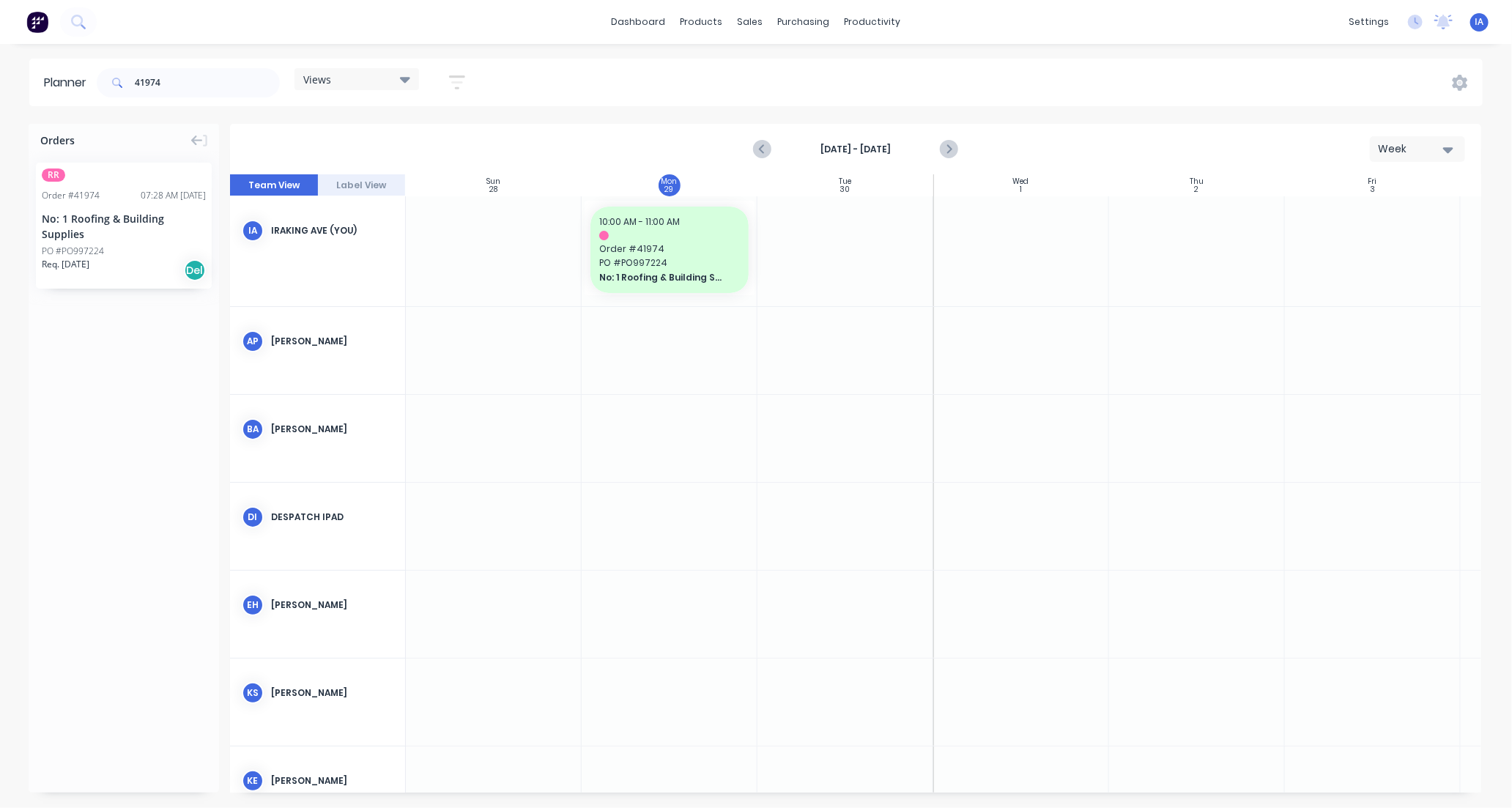
scroll to position [0, 1]
click at [191, 73] on input "41974" at bounding box center [207, 82] width 145 height 29
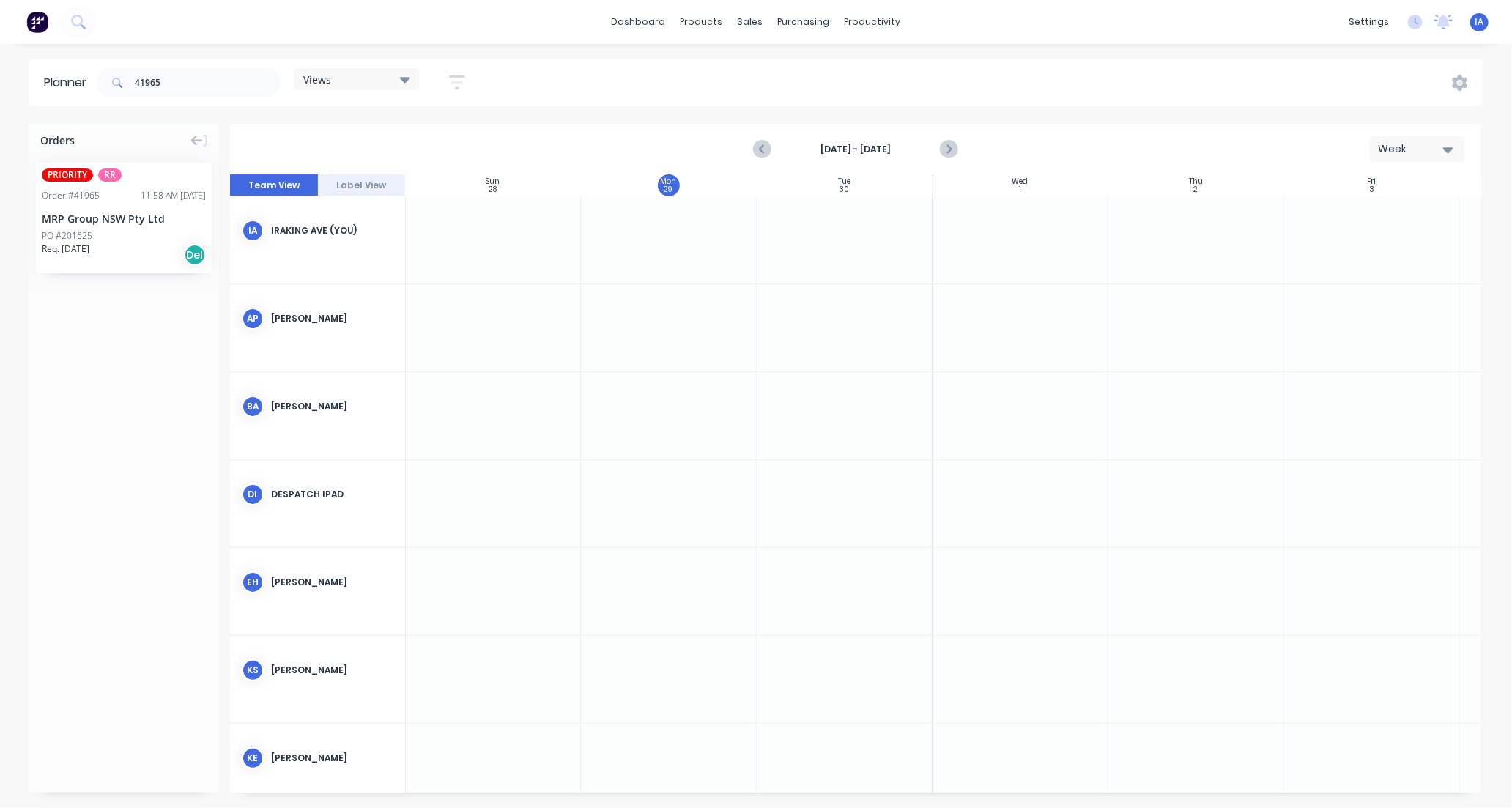
click at [1447, 152] on icon "button" at bounding box center [1448, 149] width 10 height 16
click at [1409, 193] on div "Day" at bounding box center [1391, 188] width 145 height 29
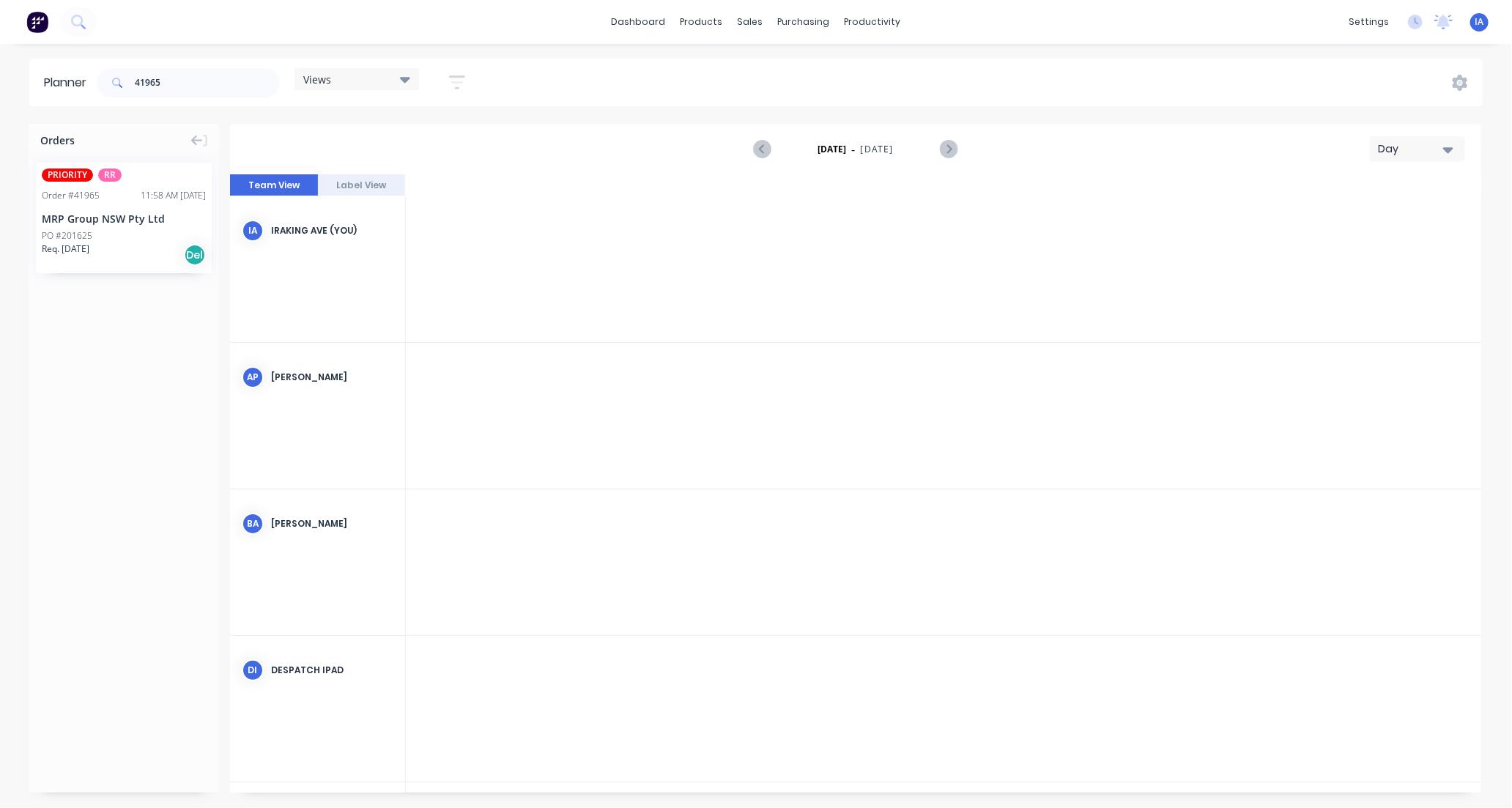
scroll to position [0, 3283]
drag, startPoint x: 141, startPoint y: 250, endPoint x: 537, endPoint y: 218, distance: 397.3
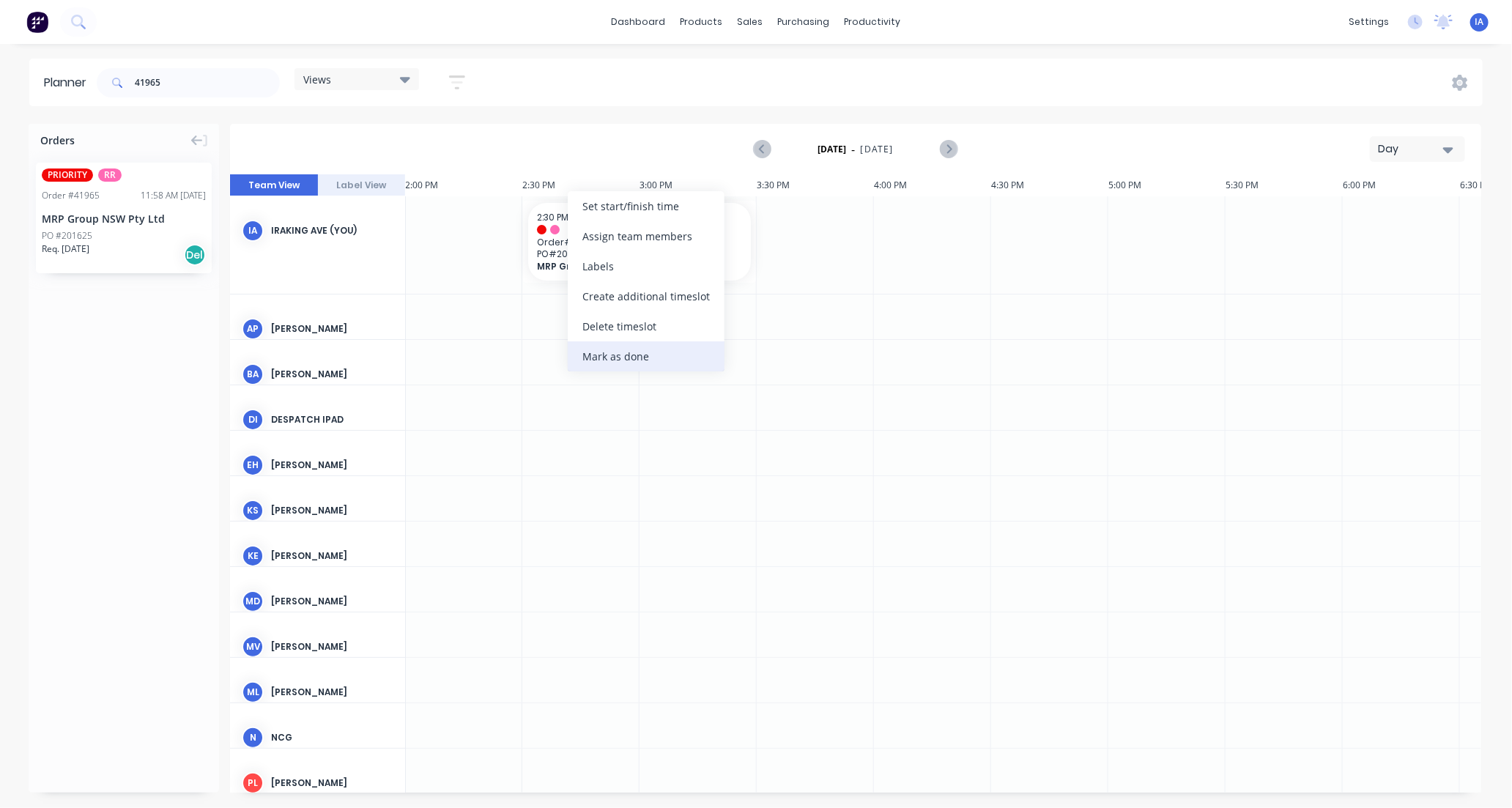
click at [674, 346] on div "Mark as done" at bounding box center [646, 357] width 157 height 30
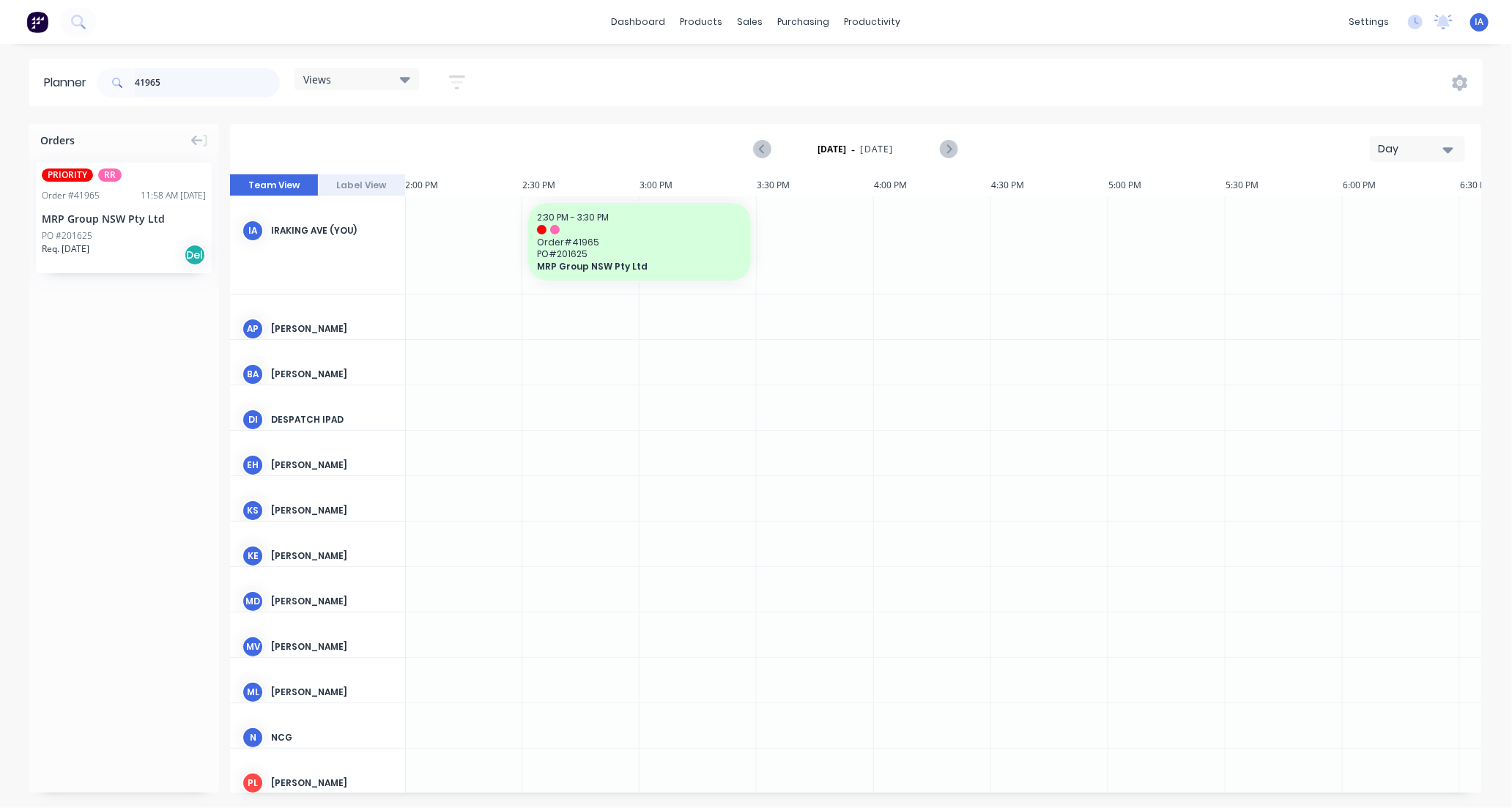
click at [199, 85] on input "41965" at bounding box center [207, 82] width 145 height 29
type input "4"
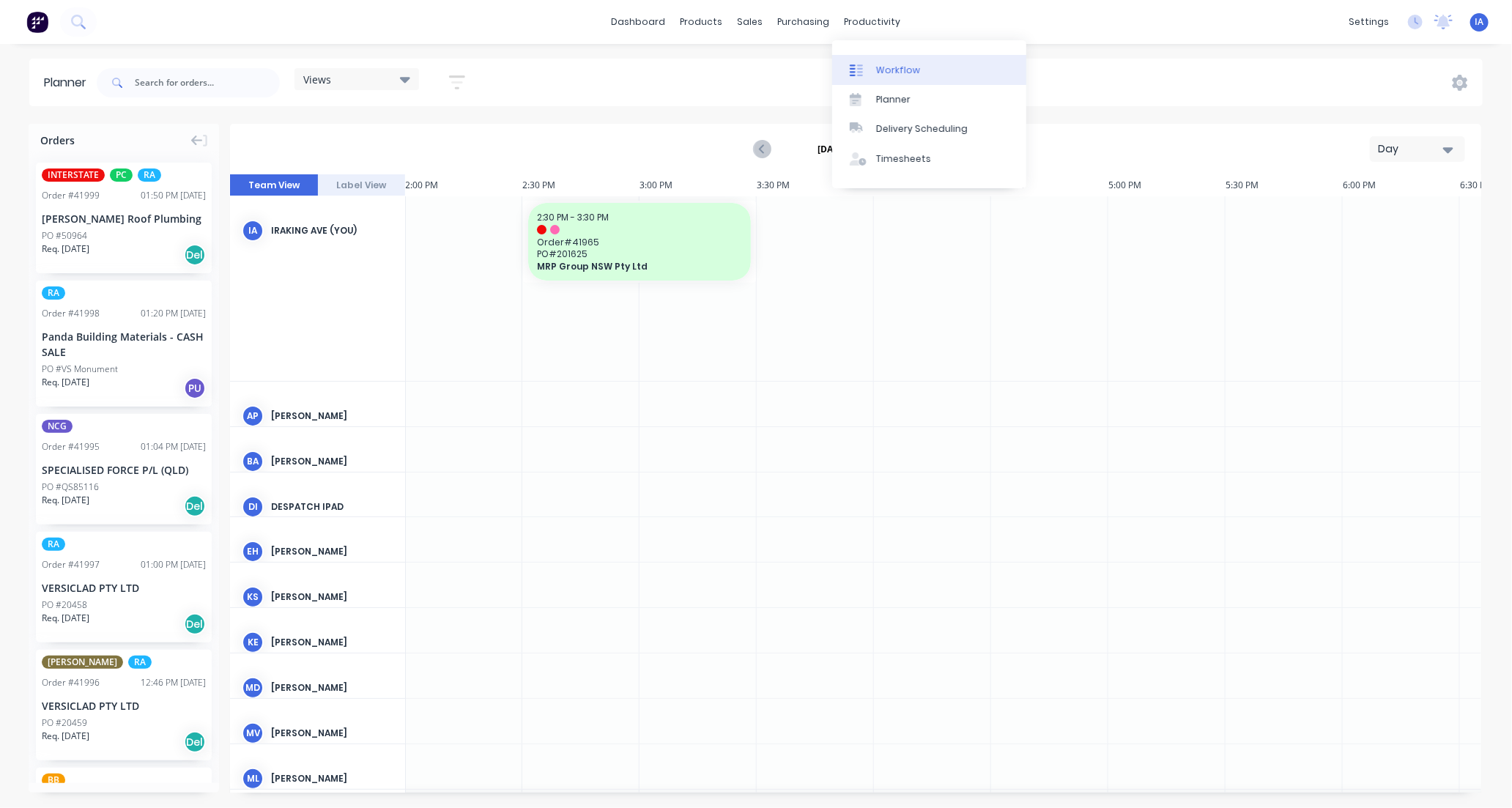
click at [920, 66] on link "Workflow" at bounding box center [929, 69] width 194 height 29
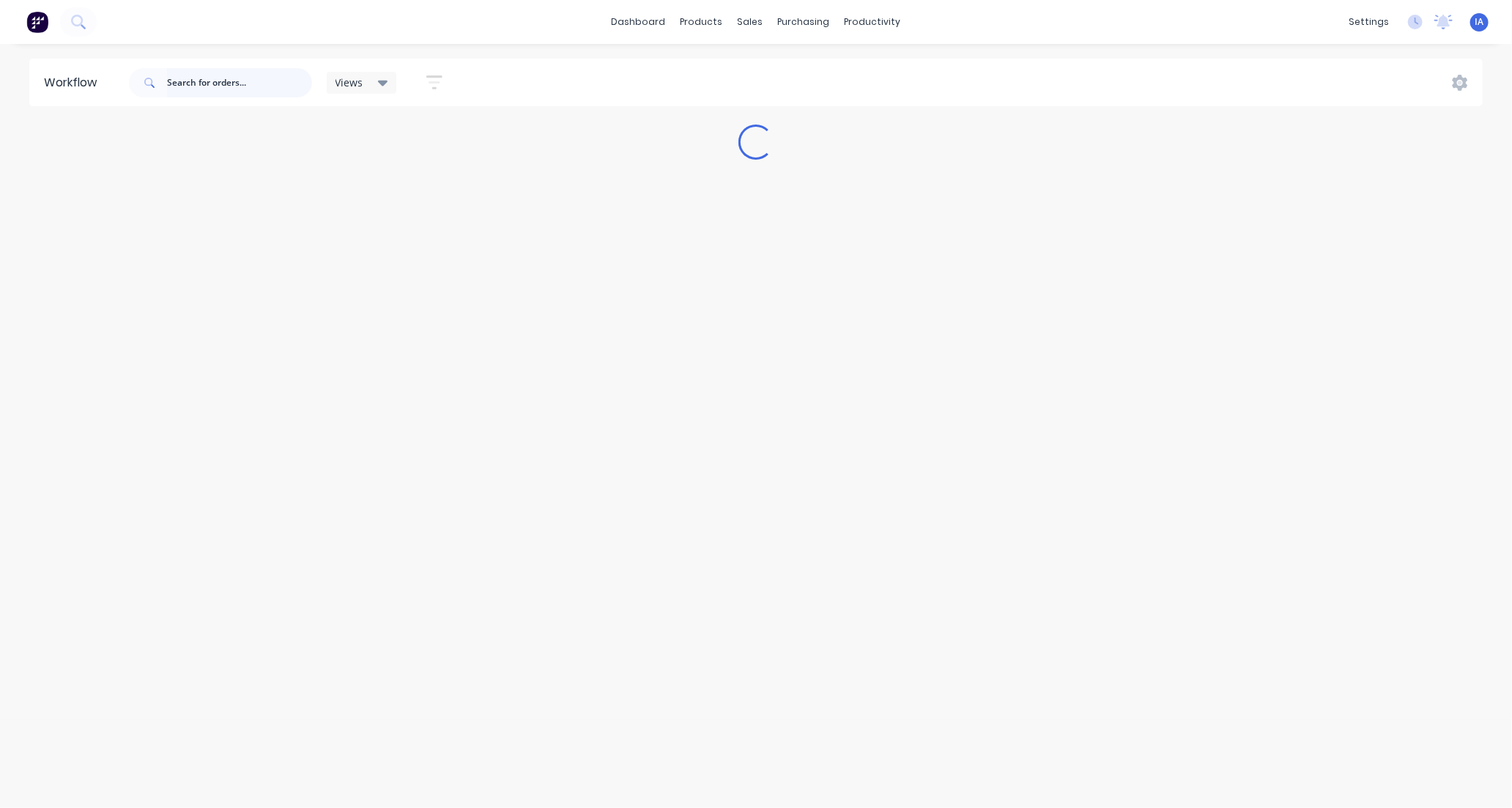
click at [220, 73] on input "text" at bounding box center [239, 82] width 145 height 29
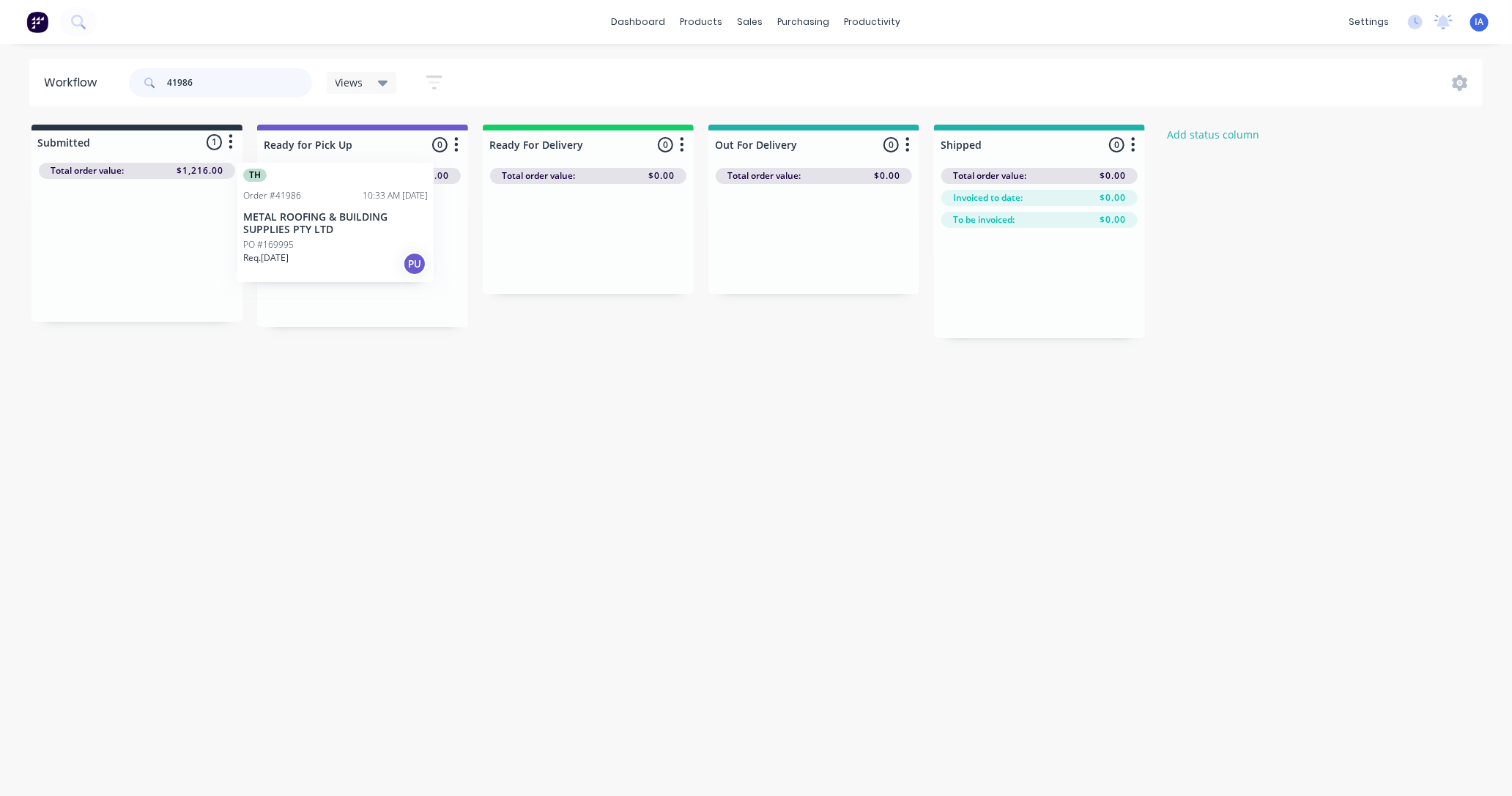
drag, startPoint x: 145, startPoint y: 287, endPoint x: 348, endPoint y: 261, distance: 204.7
click at [348, 261] on div "Submitted 1 Status colour #273444 hex #273444 Save Cancel Summaries Total order…" at bounding box center [786, 231] width 1593 height 213
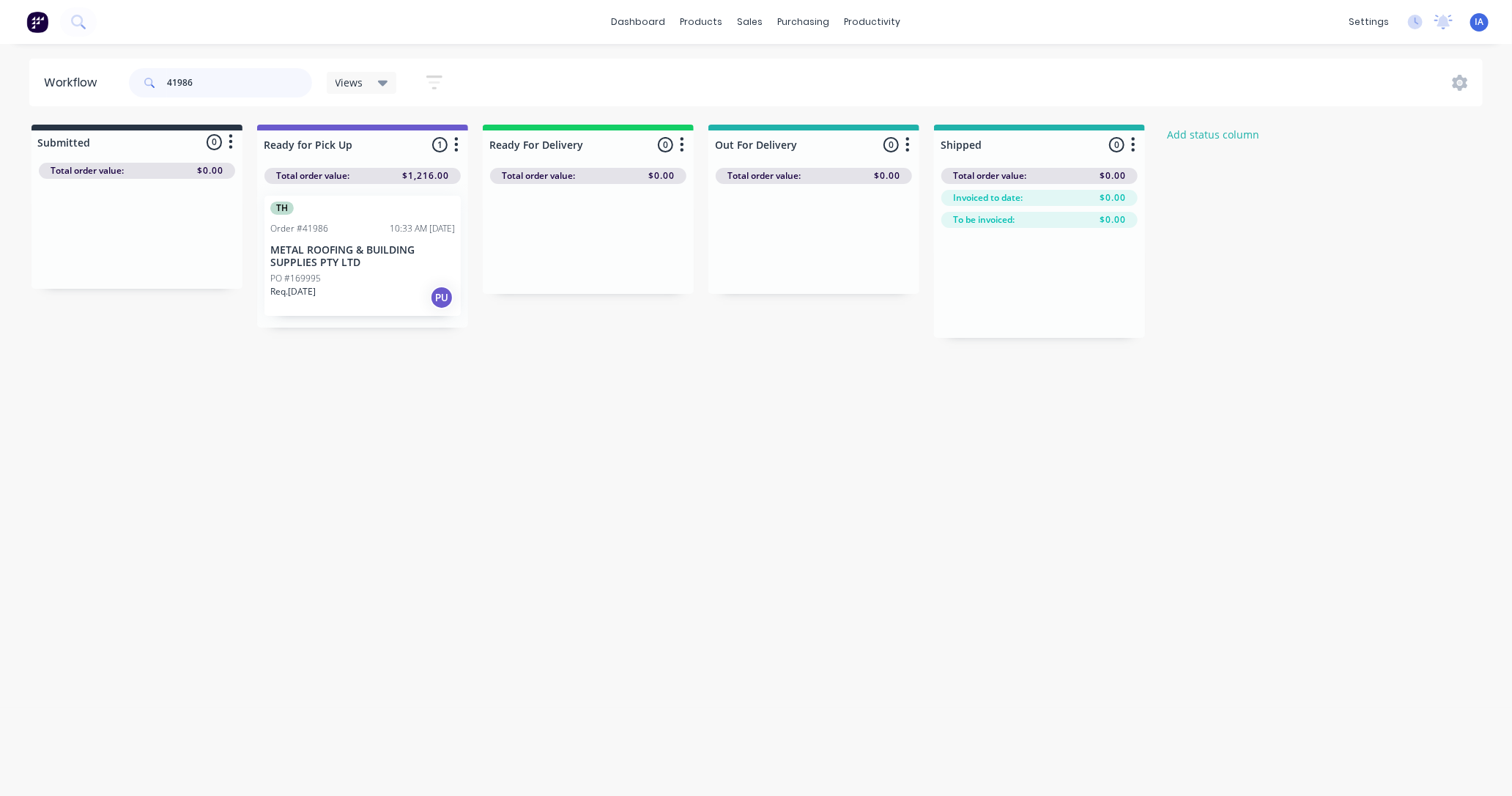
click at [240, 80] on input "41986" at bounding box center [239, 82] width 145 height 29
type input "4"
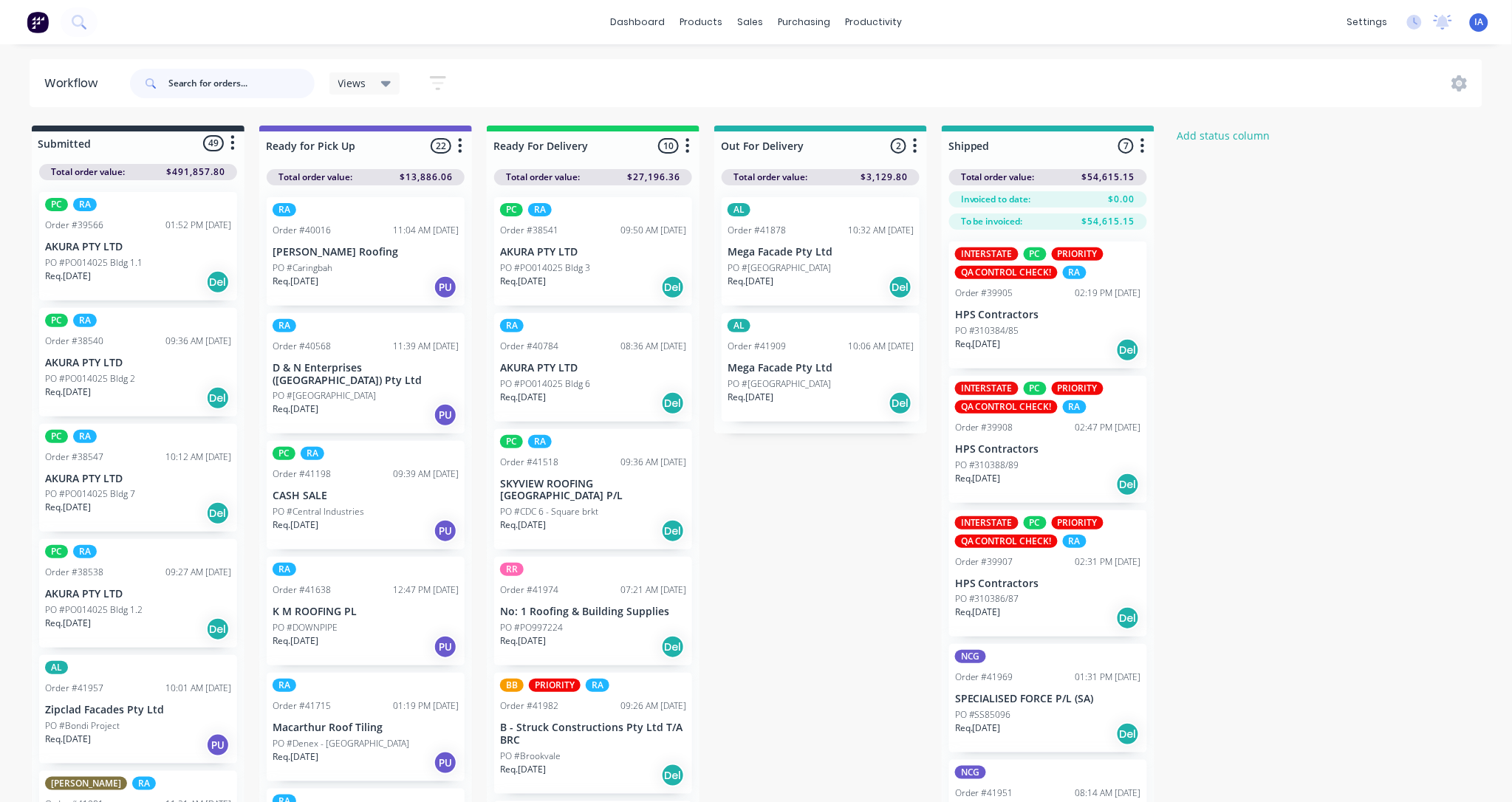
click at [194, 75] on input "text" at bounding box center [241, 83] width 146 height 30
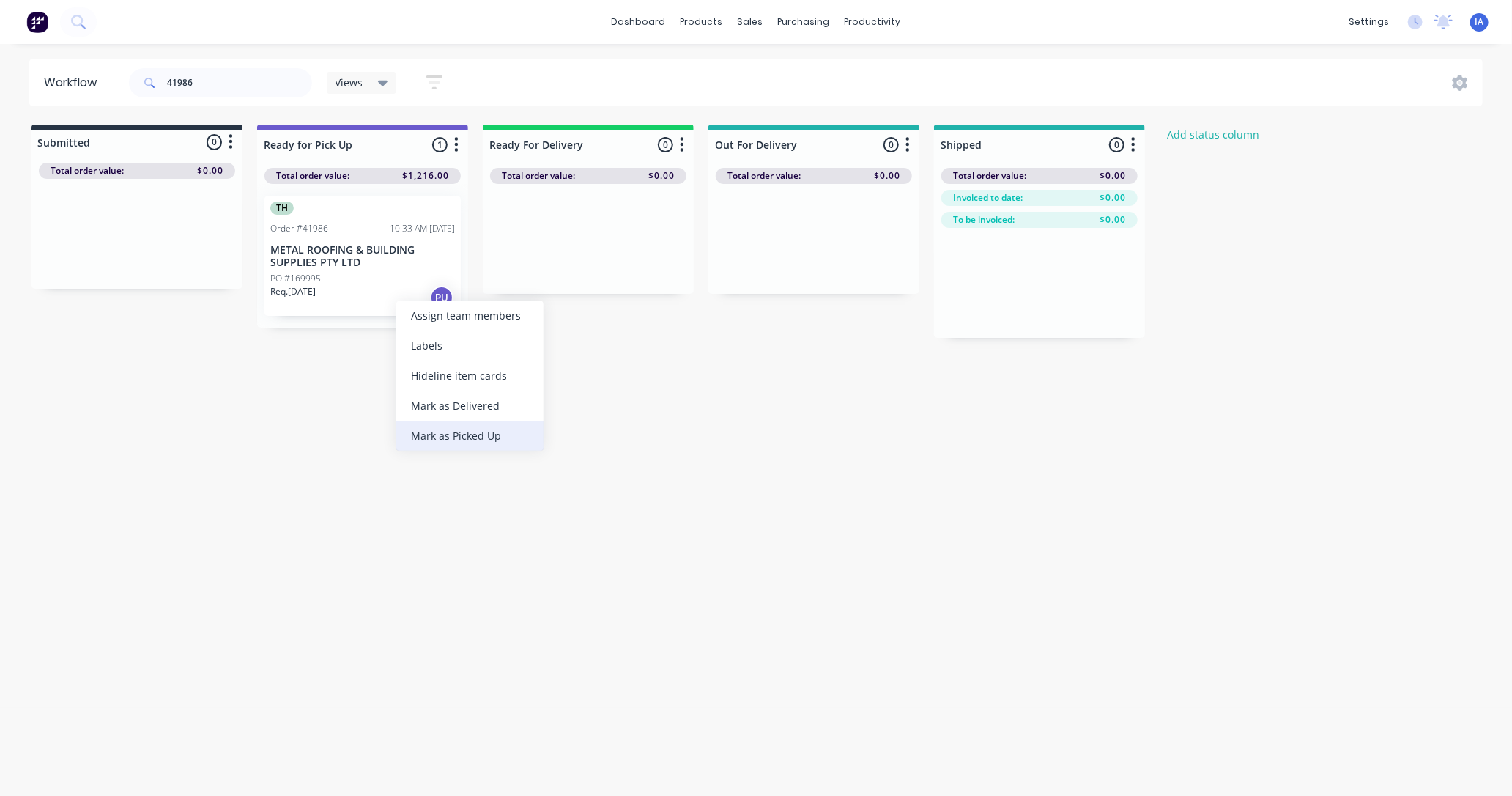
click at [452, 431] on div "Mark as Picked Up" at bounding box center [470, 436] width 147 height 30
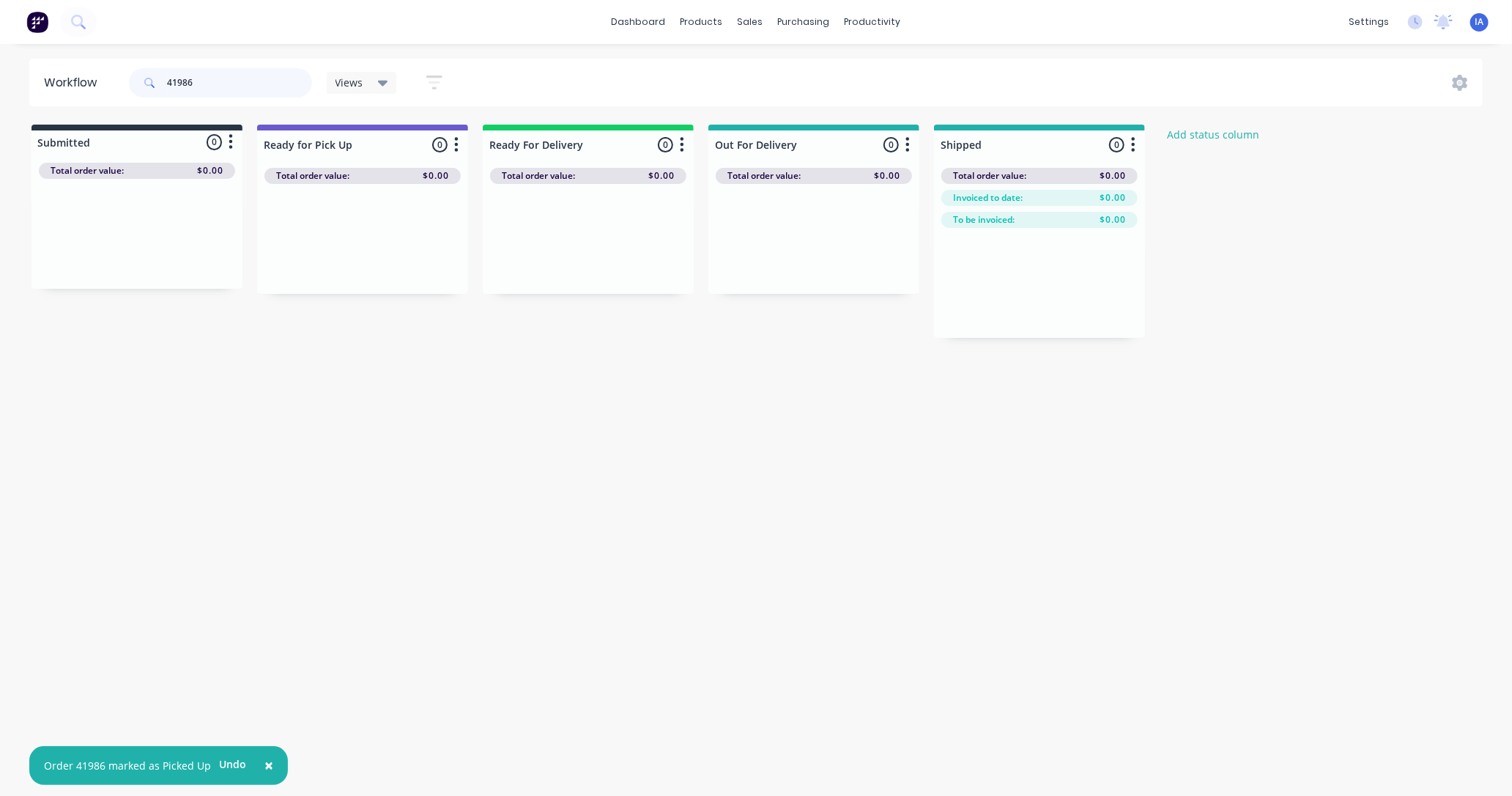
click at [219, 80] on input "41986" at bounding box center [239, 82] width 145 height 29
type input "4"
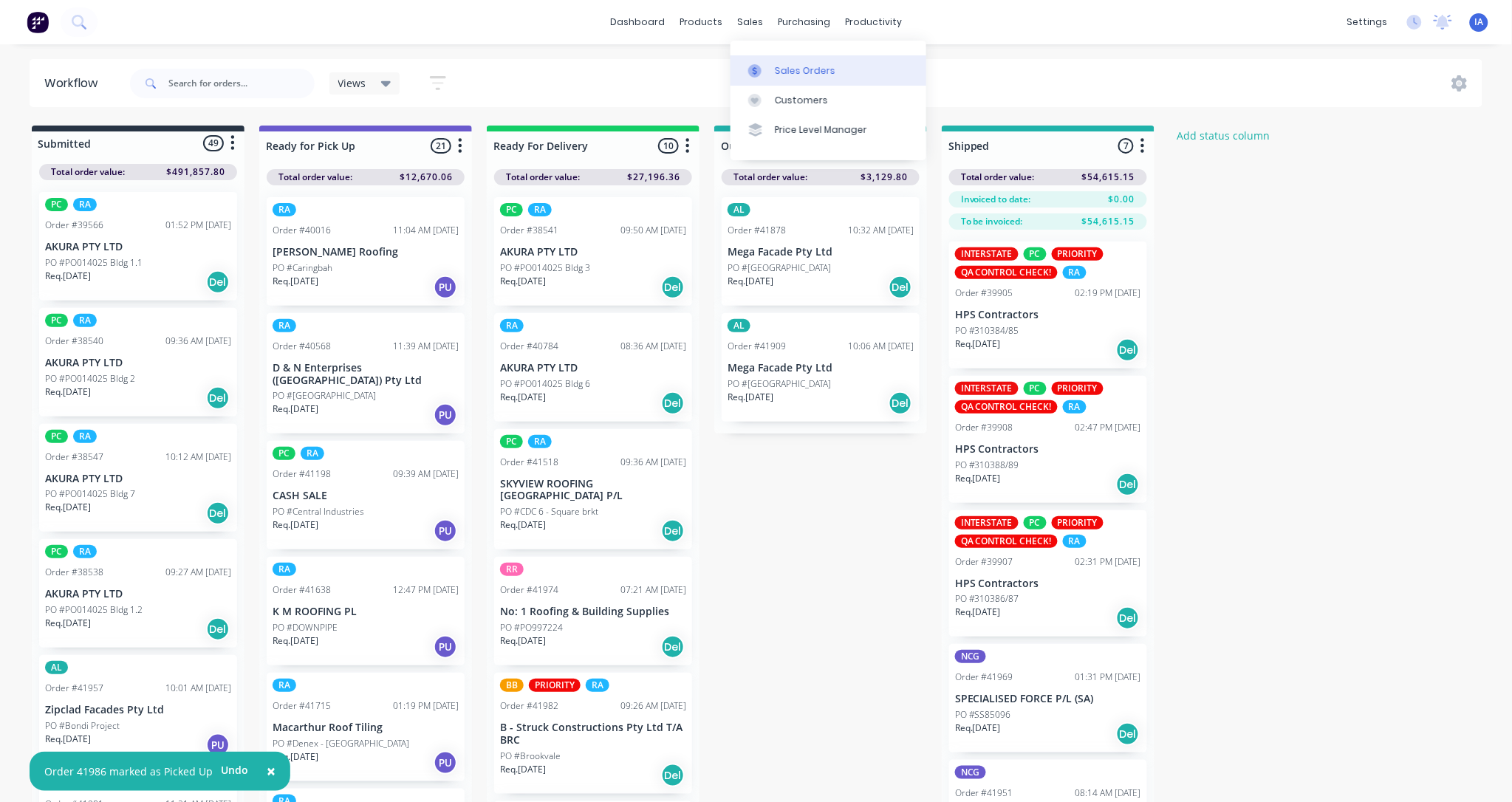
click at [798, 68] on div "Sales Orders" at bounding box center [805, 71] width 61 height 14
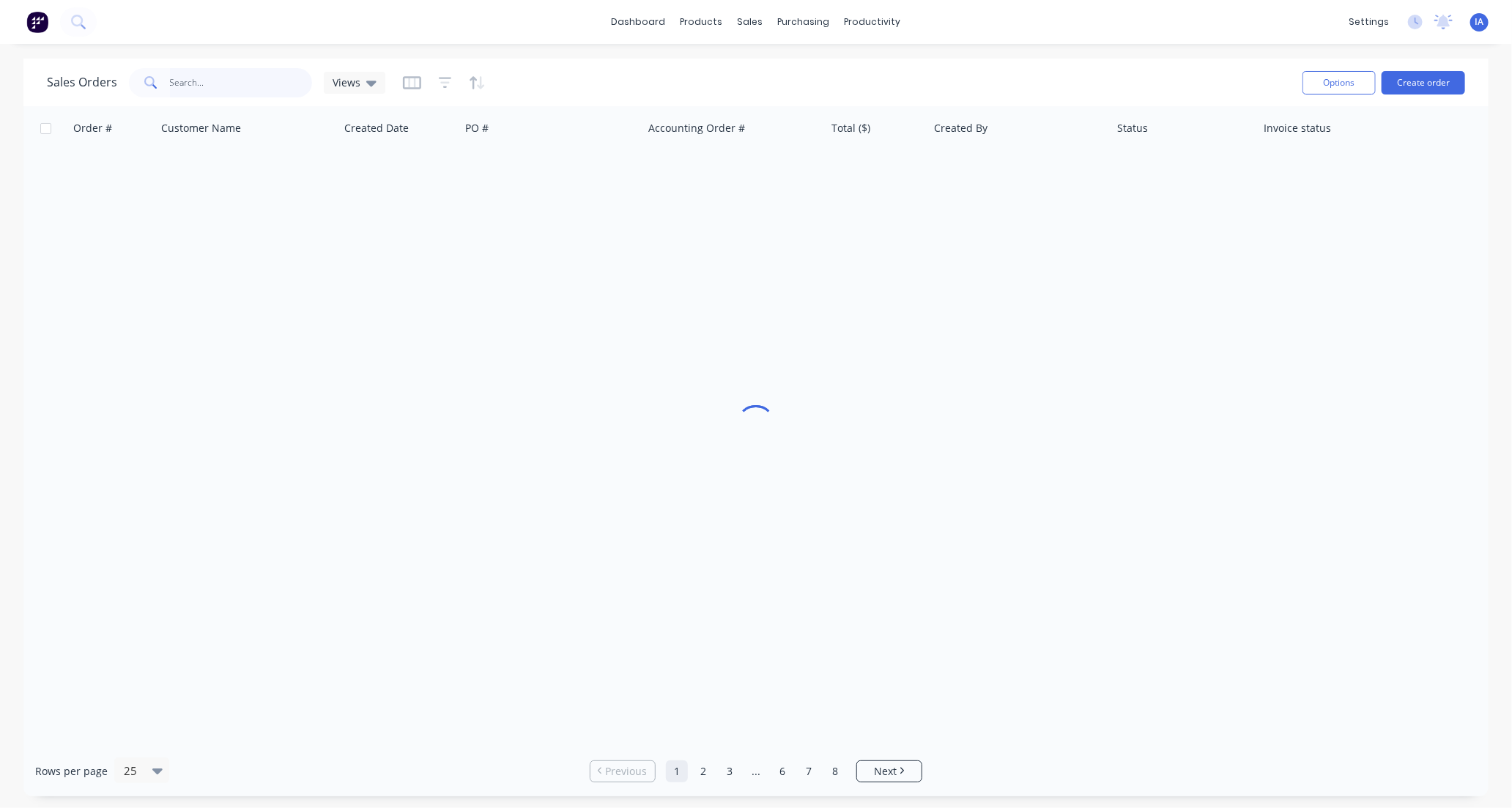
click at [208, 76] on input "text" at bounding box center [241, 82] width 143 height 29
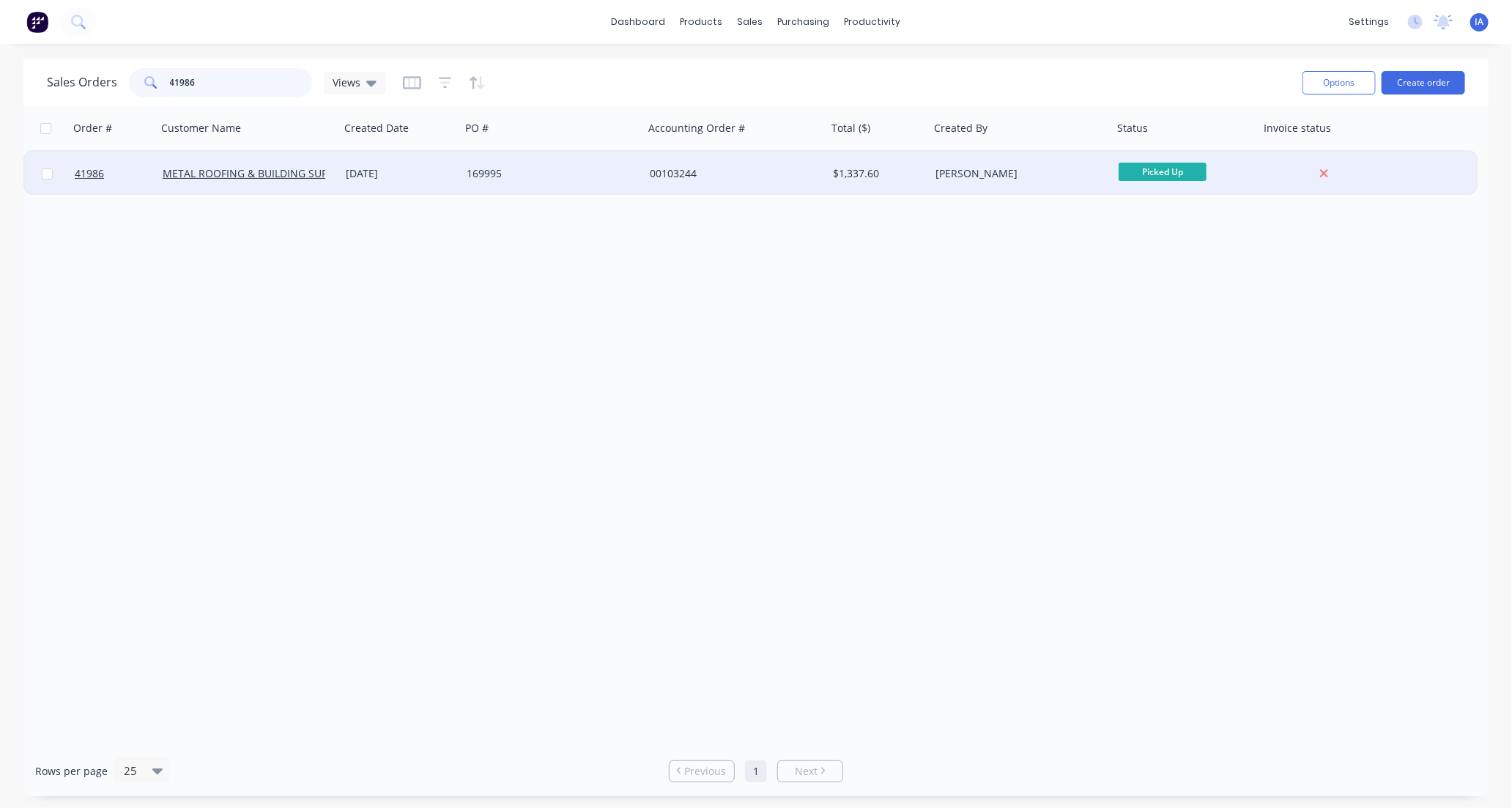
type input "41986"
click at [291, 189] on div "METAL ROOFING & BUILDING SUPPLIES PTY LTD" at bounding box center [248, 173] width 183 height 44
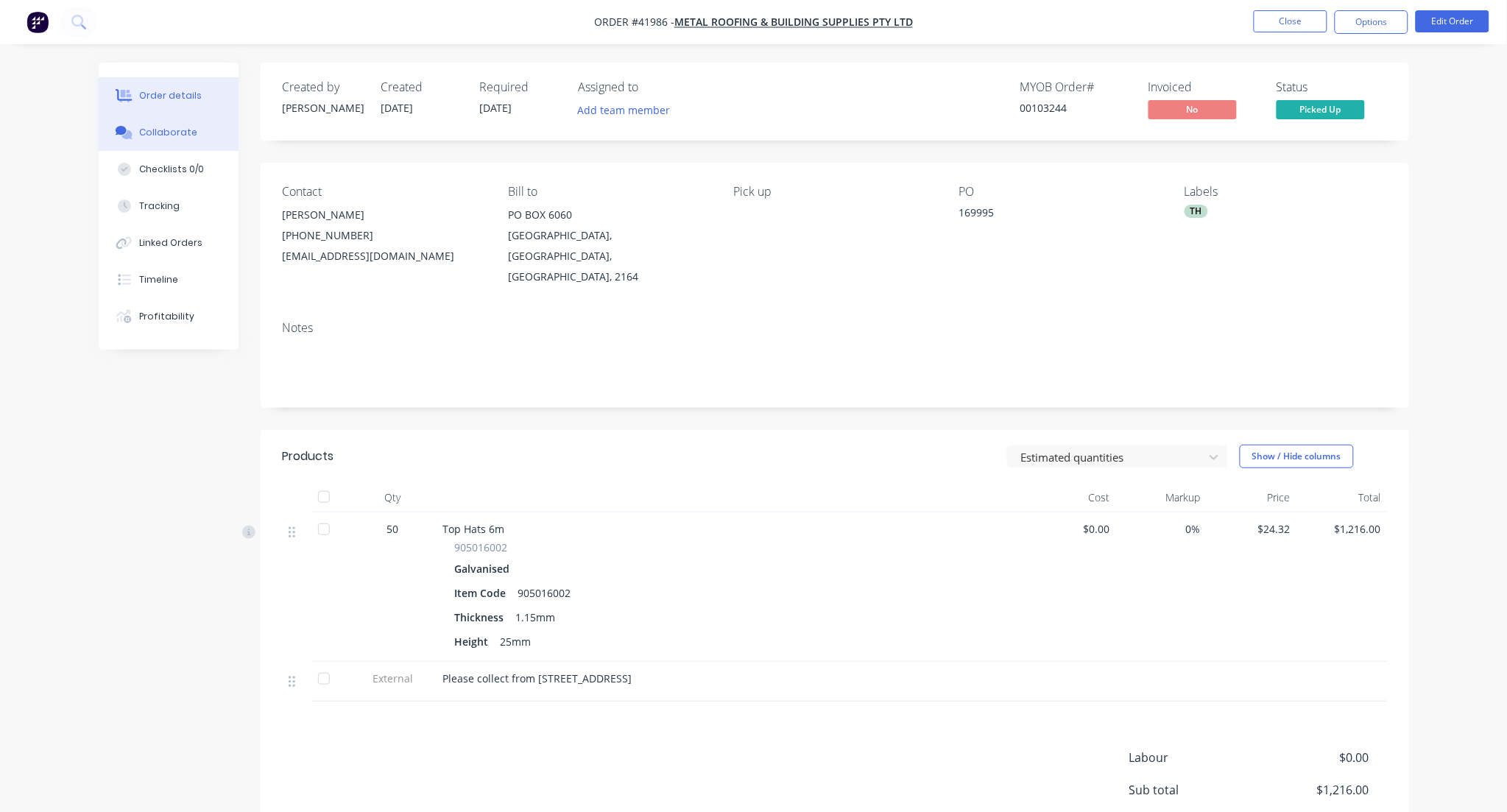
click at [178, 130] on div "Collaborate" at bounding box center [168, 133] width 58 height 13
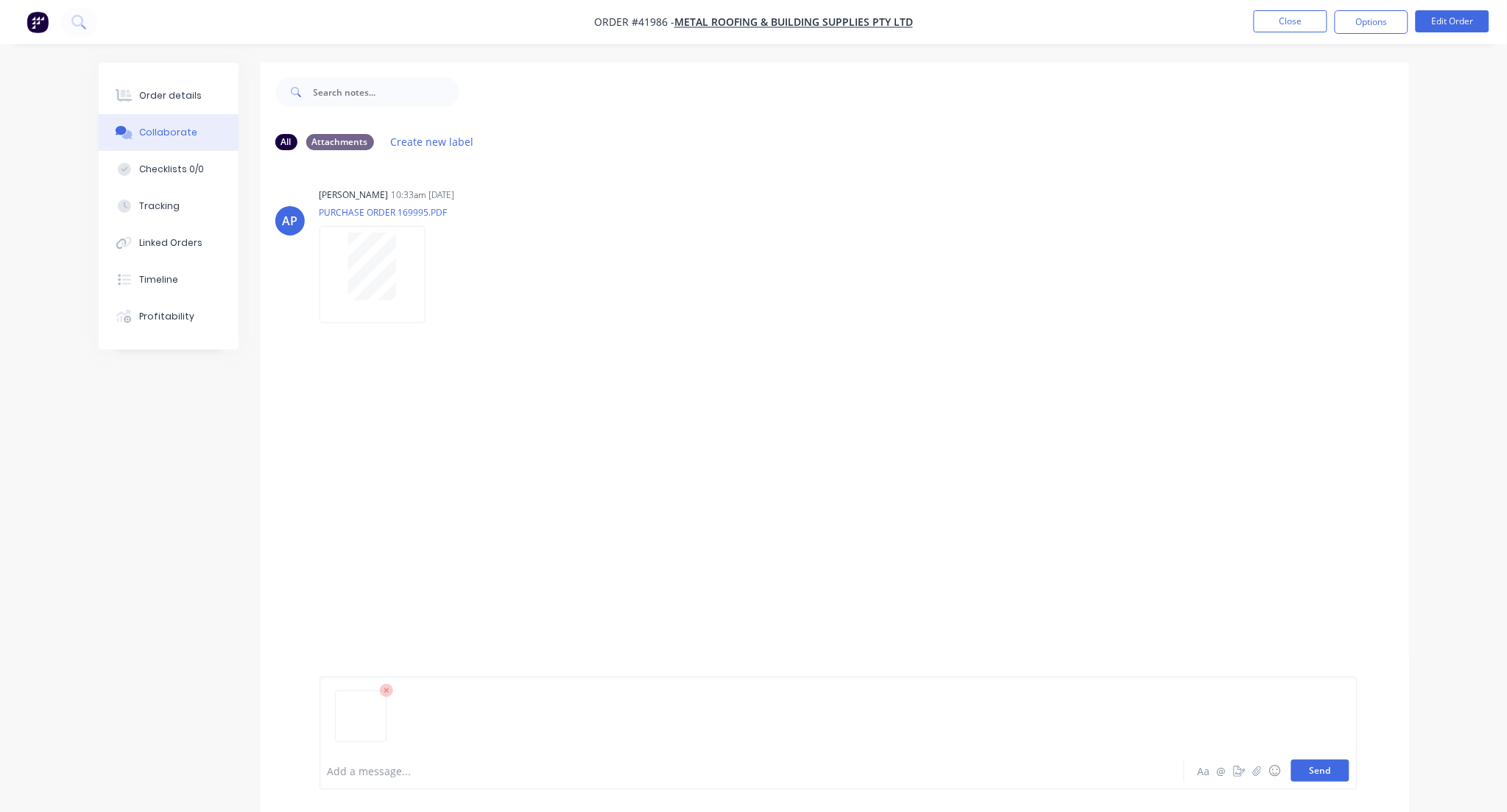
click at [1313, 775] on button "Send" at bounding box center [1320, 771] width 58 height 22
click at [1296, 20] on button "Close" at bounding box center [1290, 21] width 73 height 22
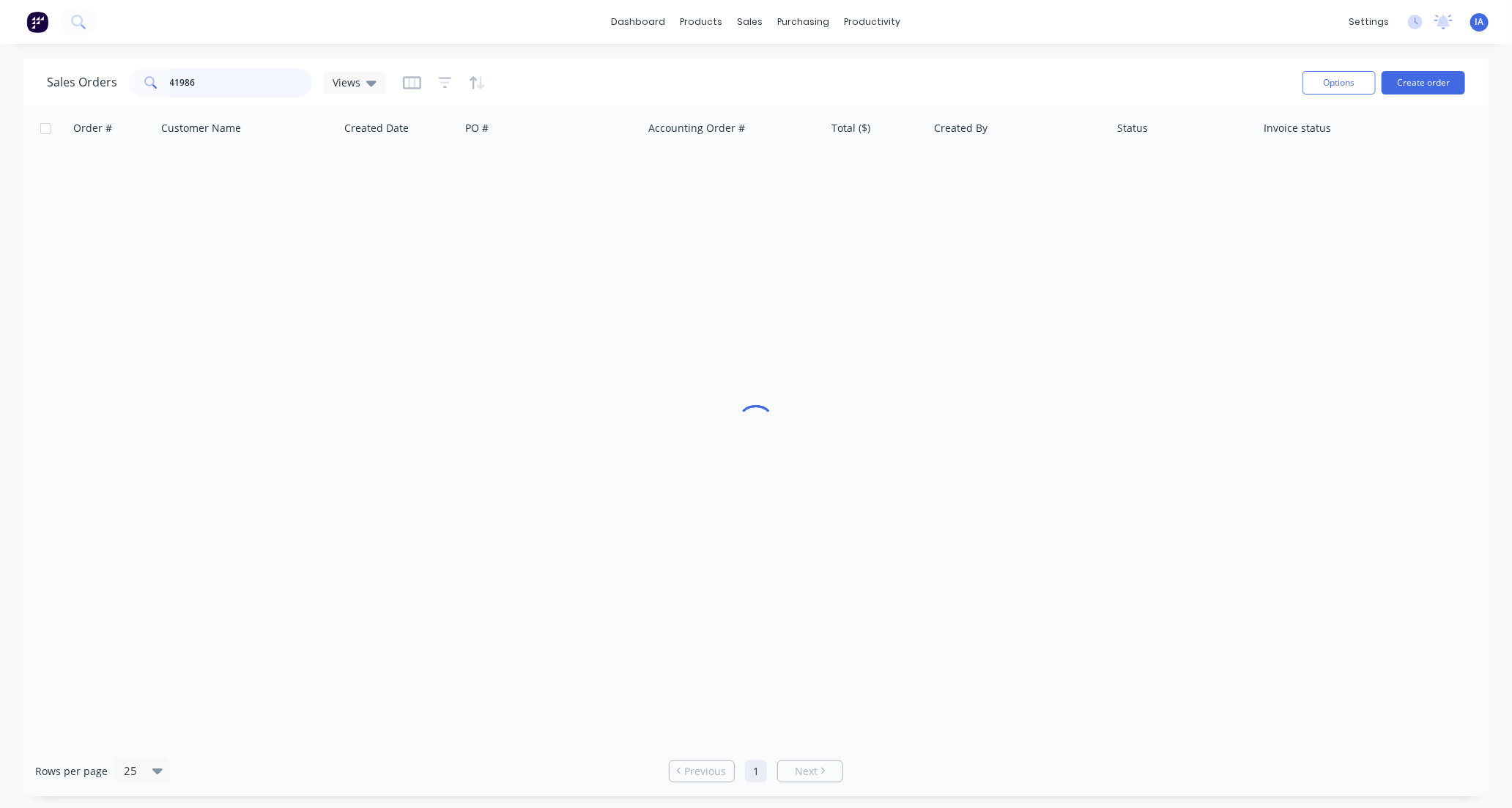
click at [240, 79] on input "41986" at bounding box center [241, 82] width 143 height 29
type input "4"
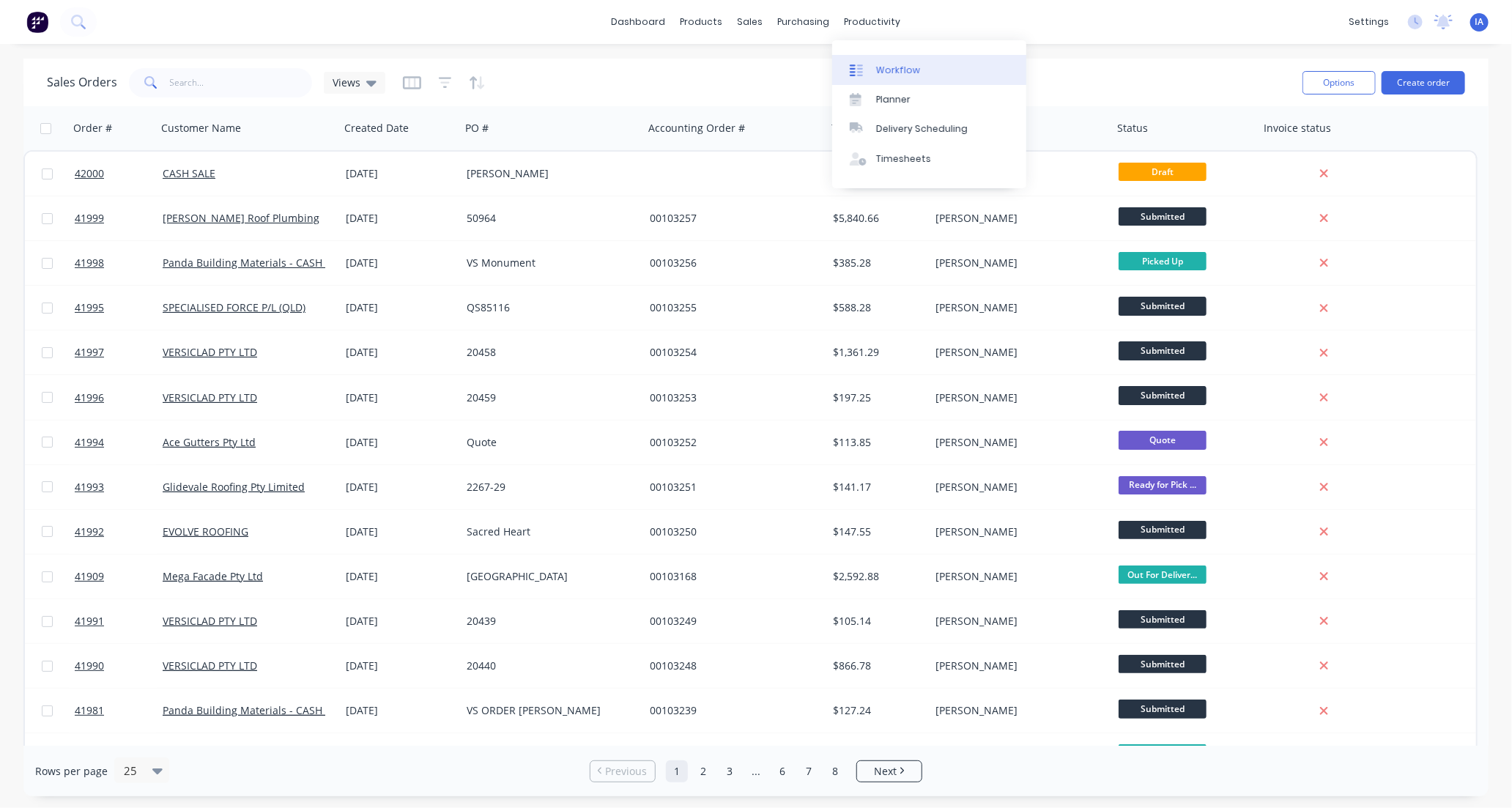
click at [913, 67] on div "Workflow" at bounding box center [898, 70] width 44 height 13
